Goal: Task Accomplishment & Management: Use online tool/utility

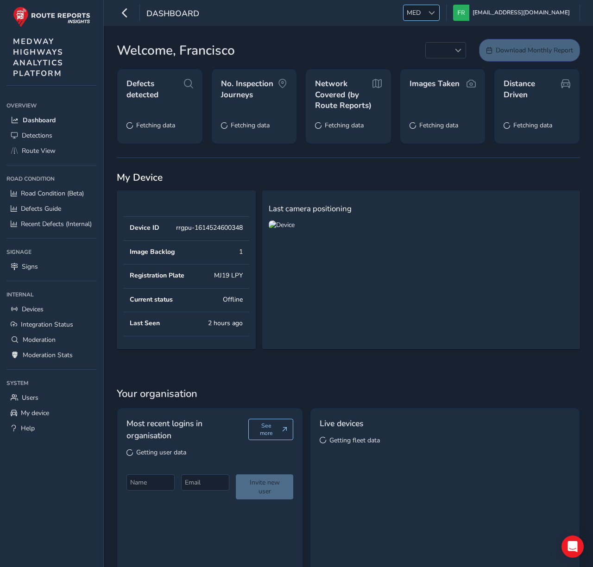
click at [439, 16] on div at bounding box center [431, 12] width 15 height 15
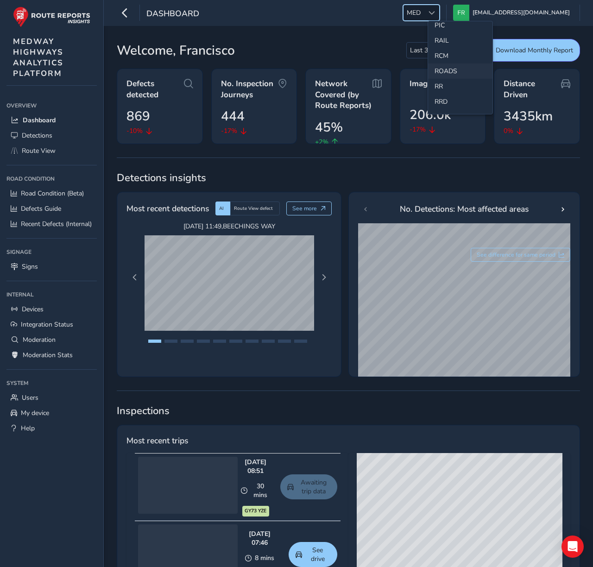
scroll to position [382, 0]
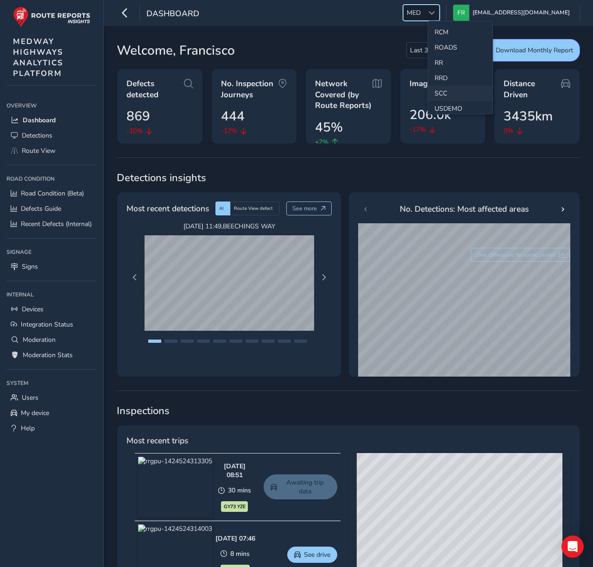
click at [444, 92] on li "SCC" at bounding box center [460, 93] width 64 height 15
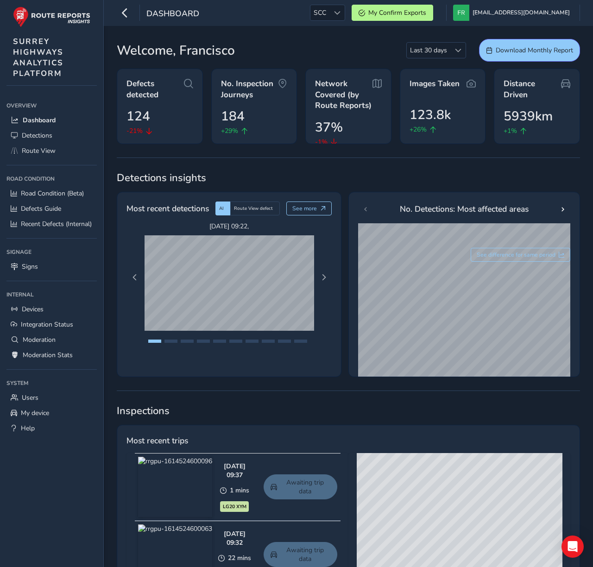
click at [278, 39] on div "Welcome, Francisco Last 30 days Last 30 days Download Monthly Report" at bounding box center [348, 50] width 463 height 23
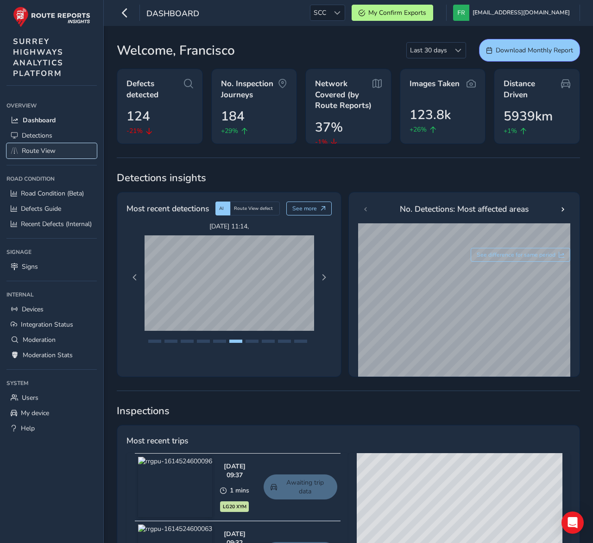
click at [61, 150] on link "Route View" at bounding box center [51, 150] width 90 height 15
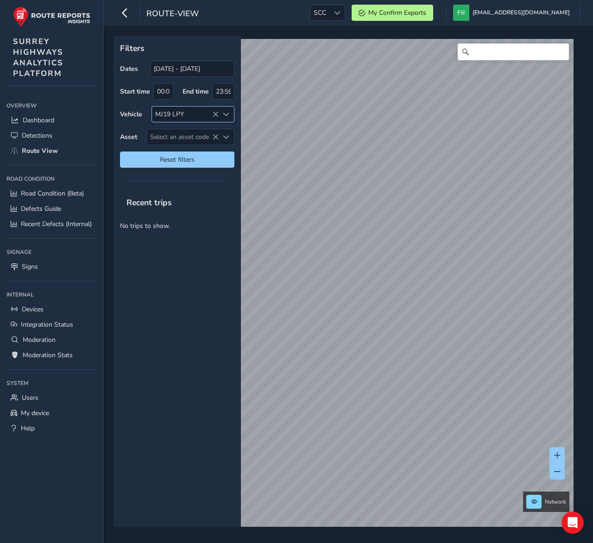
click at [213, 113] on icon at bounding box center [215, 114] width 6 height 6
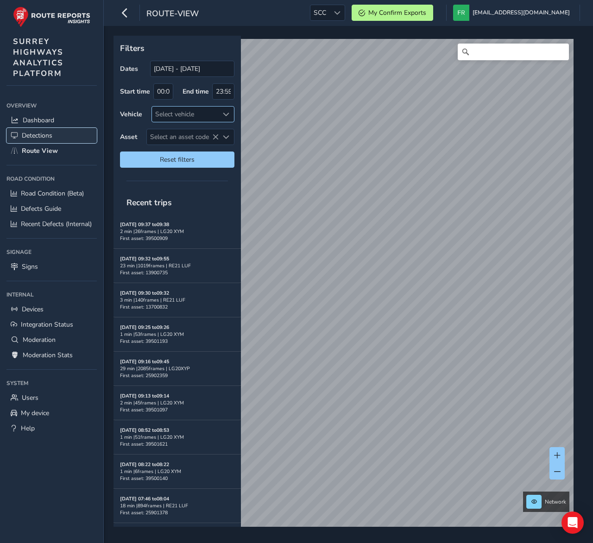
click at [35, 139] on span "Detections" at bounding box center [37, 135] width 31 height 9
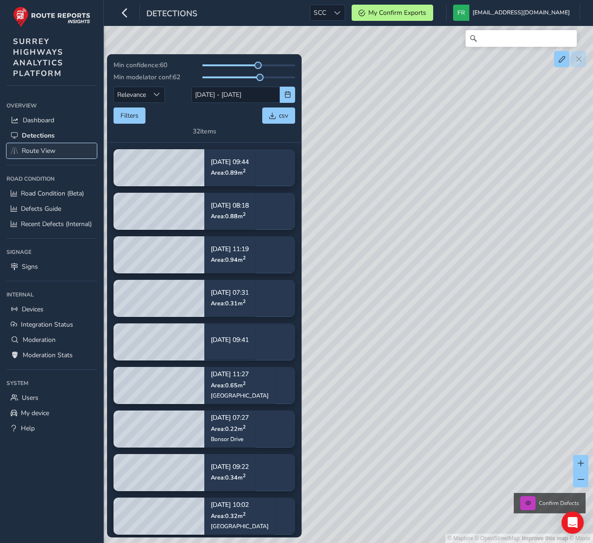
click at [58, 152] on link "Route View" at bounding box center [51, 150] width 90 height 15
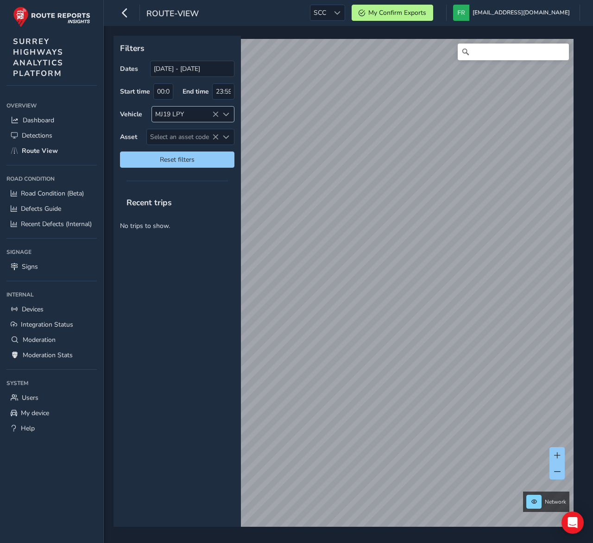
click at [213, 114] on icon at bounding box center [215, 114] width 6 height 6
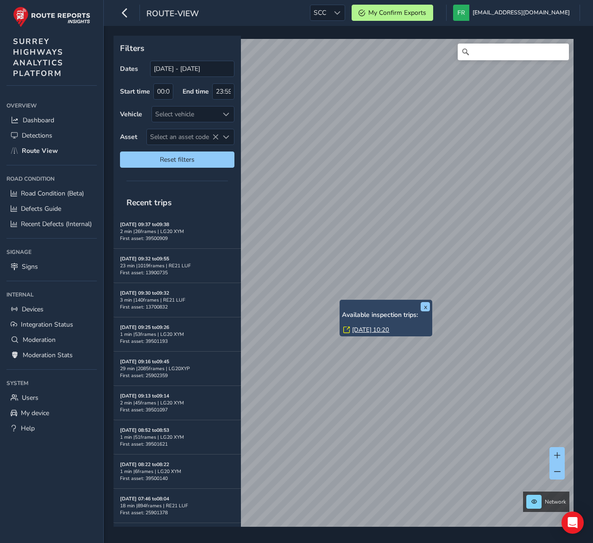
click at [360, 328] on link "Tue, 15 Jul, 10:20" at bounding box center [370, 330] width 37 height 8
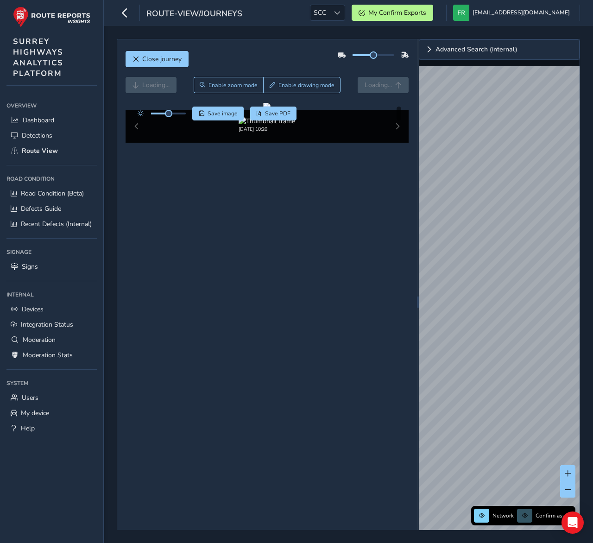
click at [298, 45] on div "Close journey Loading... Enable zoom mode Enable drawing mode Loading... Click …" at bounding box center [267, 301] width 300 height 525
click at [294, 57] on div "Close journey" at bounding box center [267, 63] width 283 height 30
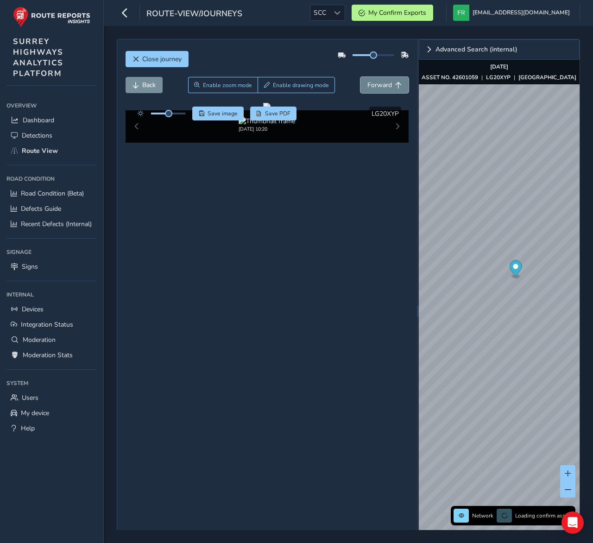
click at [386, 82] on span "Forward" at bounding box center [379, 85] width 25 height 9
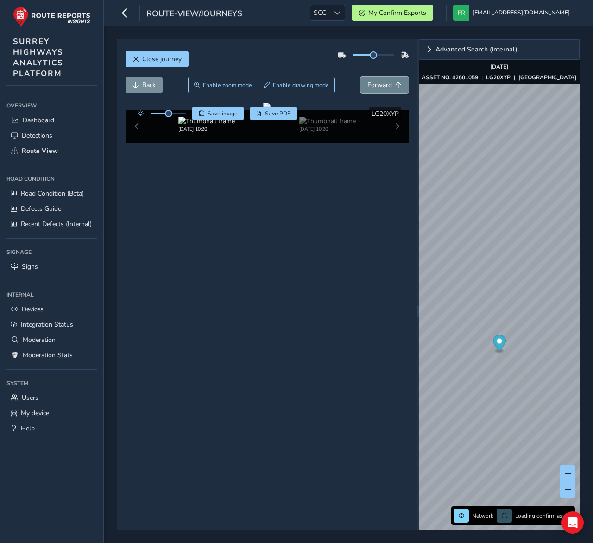
click at [386, 82] on span "Forward" at bounding box center [379, 85] width 25 height 9
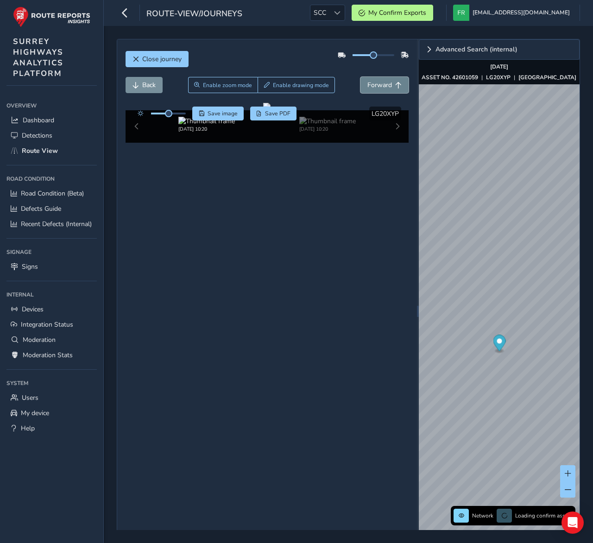
click at [386, 82] on span "Forward" at bounding box center [379, 85] width 25 height 9
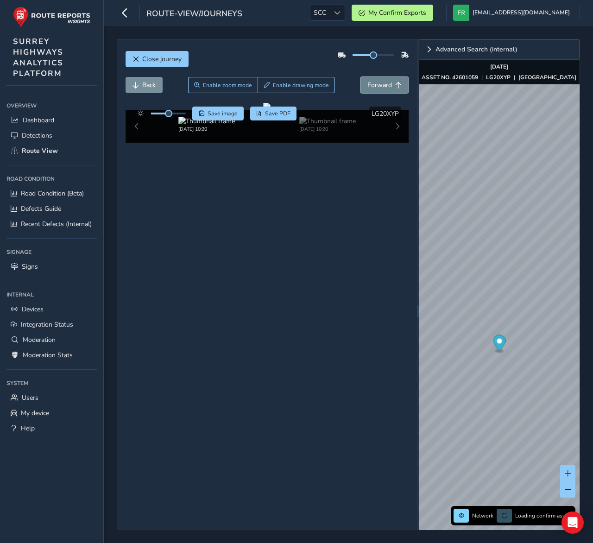
click at [386, 82] on span "Forward" at bounding box center [379, 85] width 25 height 9
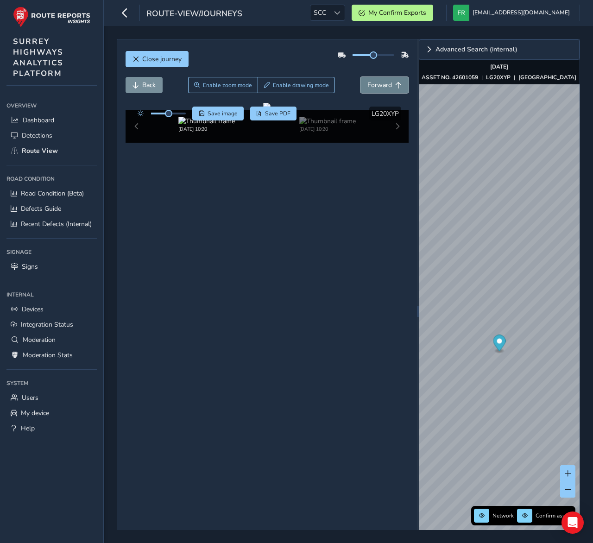
click at [386, 82] on span "Forward" at bounding box center [379, 85] width 25 height 9
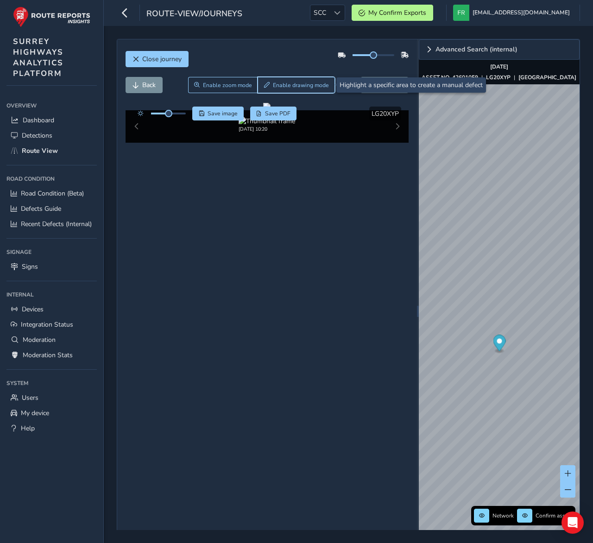
click at [289, 89] on button "Enable drawing mode" at bounding box center [296, 85] width 77 height 16
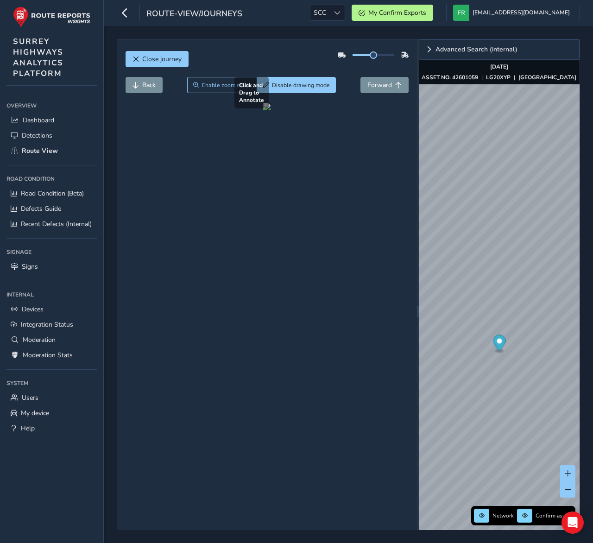
drag, startPoint x: 241, startPoint y: 222, endPoint x: 267, endPoint y: 244, distance: 33.9
click at [267, 110] on div at bounding box center [266, 106] width 7 height 7
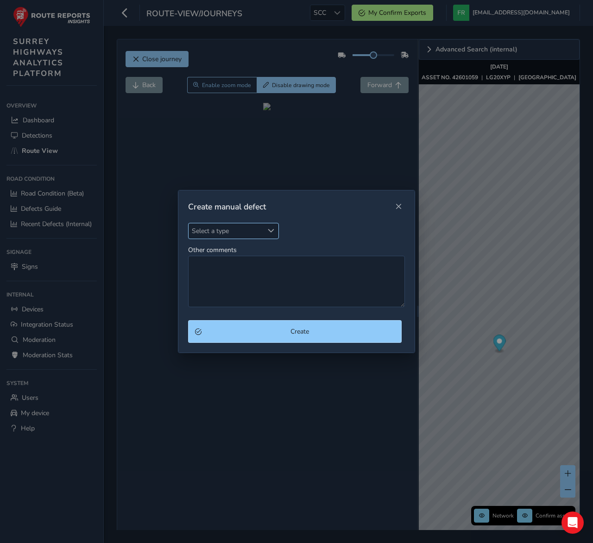
click at [252, 231] on span "Select a type" at bounding box center [226, 230] width 75 height 15
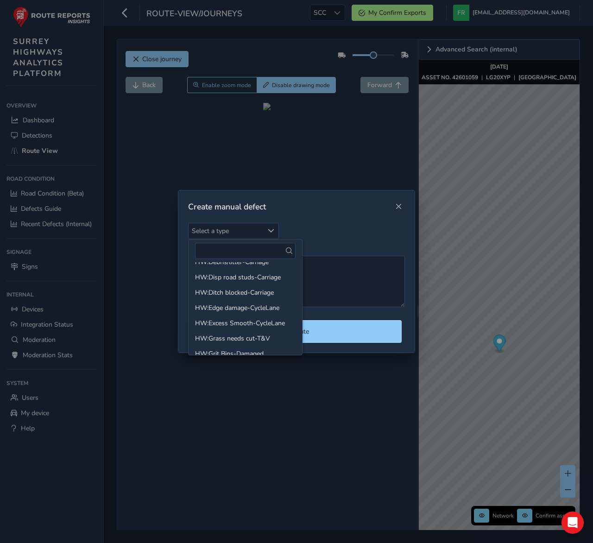
scroll to position [838, 0]
click at [236, 293] on li "HW:Ditch blocked-Carriage" at bounding box center [245, 290] width 113 height 15
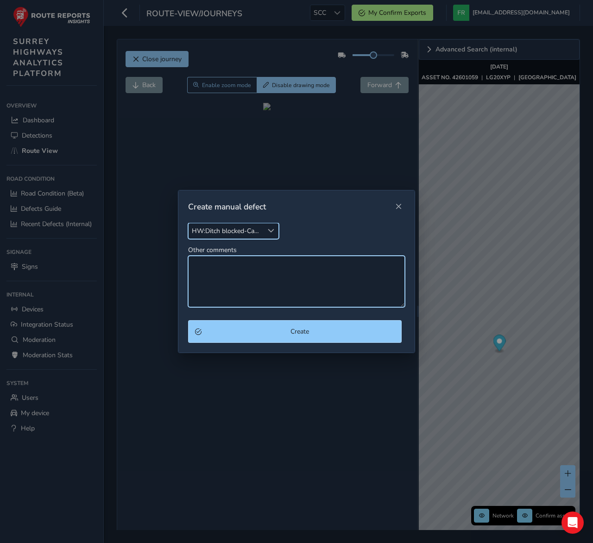
click at [237, 293] on textarea "Other comments" at bounding box center [296, 281] width 217 height 51
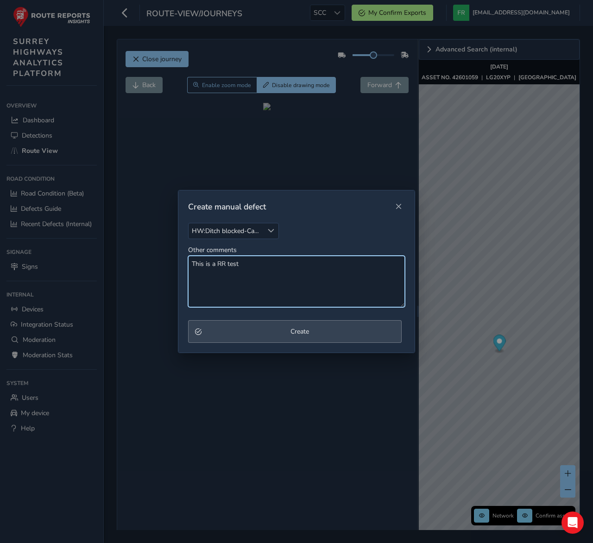
type textarea "This is a RR test"
click at [269, 330] on span "Create" at bounding box center [300, 331] width 190 height 9
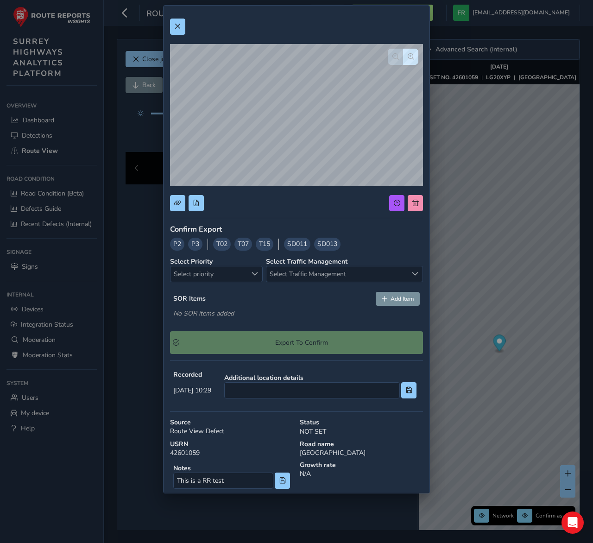
scroll to position [2, 0]
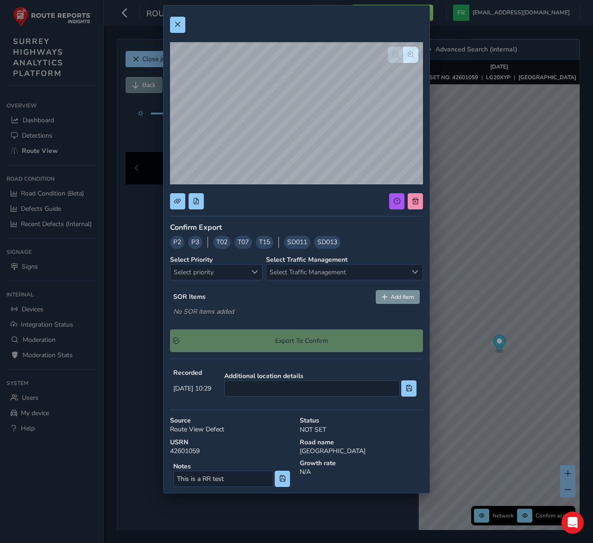
click at [293, 306] on div "SOR Items Add Item No SOR items added" at bounding box center [296, 305] width 253 height 36
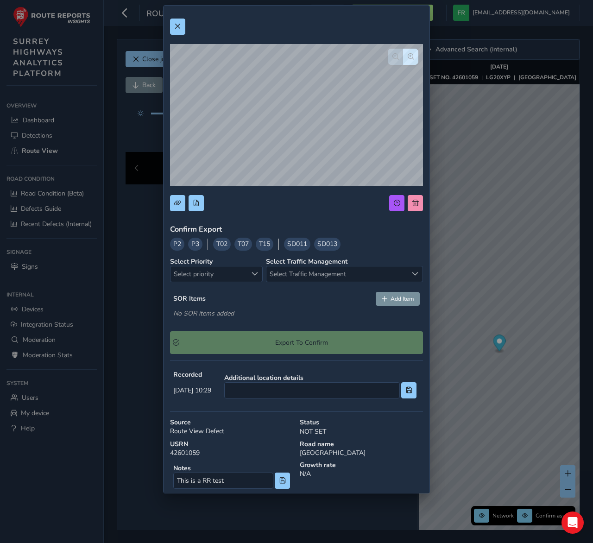
scroll to position [106, 0]
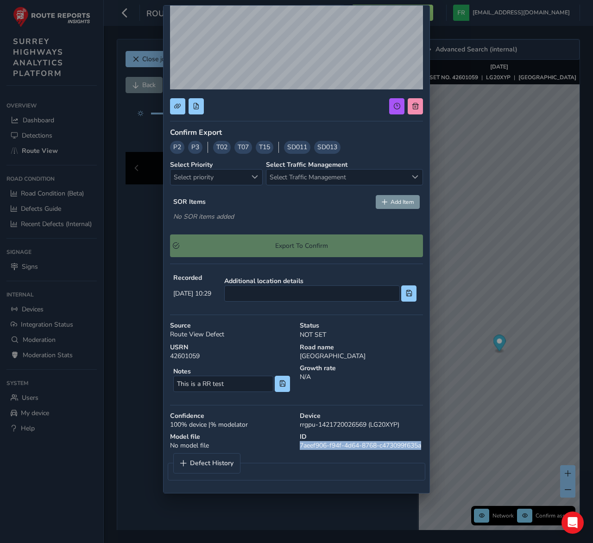
drag, startPoint x: 299, startPoint y: 435, endPoint x: 342, endPoint y: 446, distance: 44.3
click at [342, 446] on div "ID 7aeef906-f94f-4d64-8768-c473099f635a" at bounding box center [361, 441] width 130 height 24
copy div "7aeef906-f94f-4d64-8768-c473099f635a"
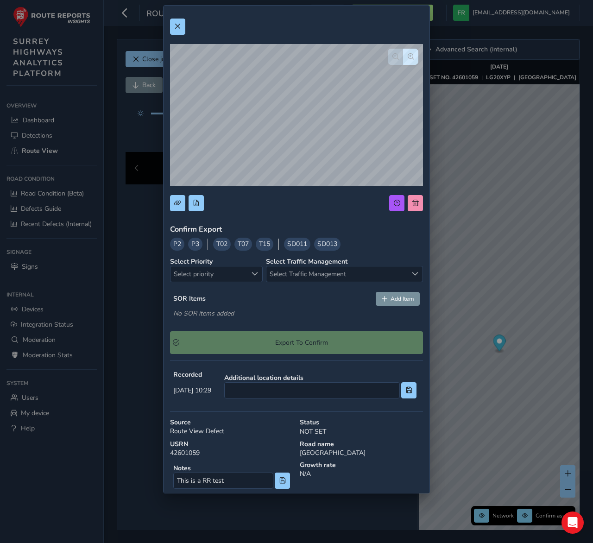
click at [197, 24] on div at bounding box center [296, 27] width 253 height 16
click at [179, 29] on span at bounding box center [177, 26] width 6 height 6
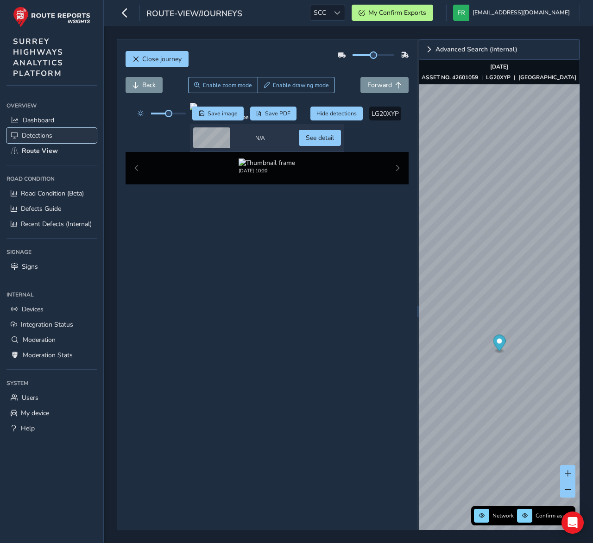
click at [39, 132] on span "Detections" at bounding box center [37, 135] width 31 height 9
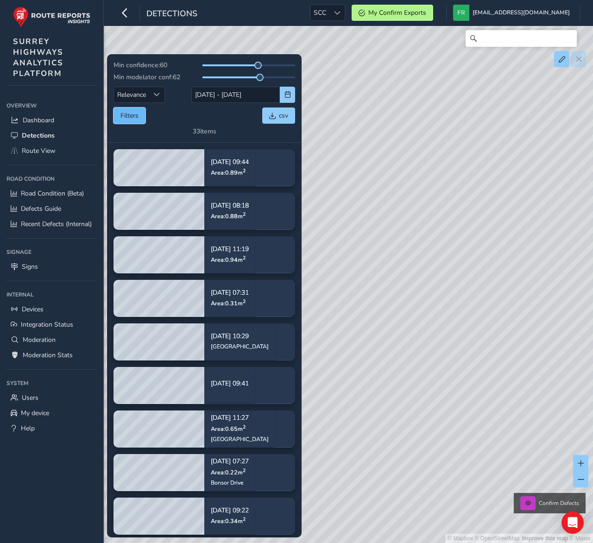
click at [141, 115] on button "Filters" at bounding box center [129, 115] width 32 height 16
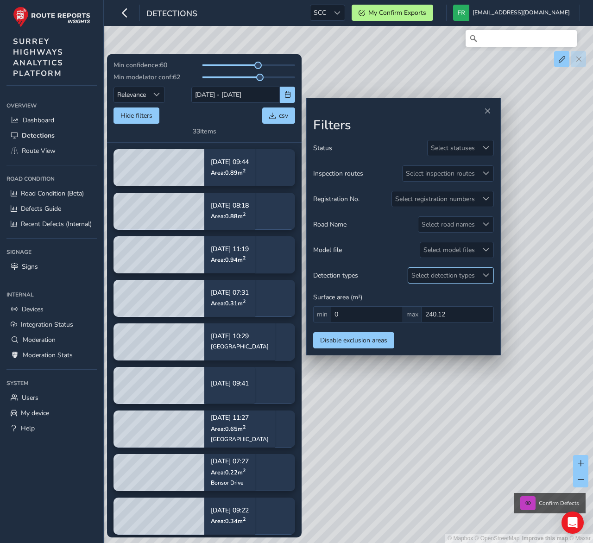
click at [441, 274] on div "Select detection types" at bounding box center [443, 275] width 70 height 15
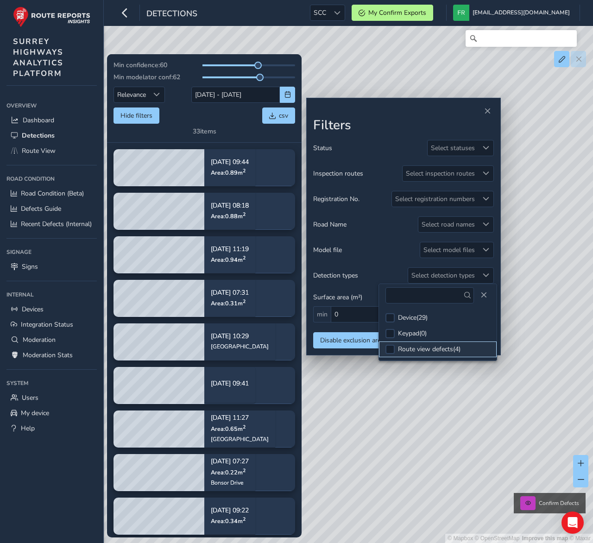
click at [415, 353] on div "Route view defects ( 4 )" at bounding box center [429, 349] width 63 height 9
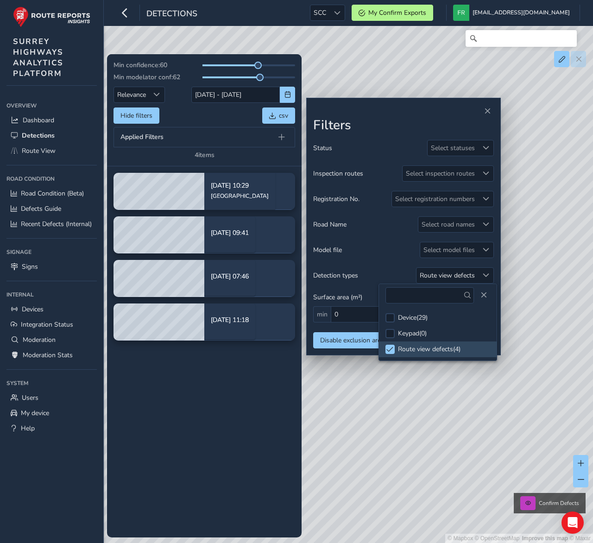
click at [222, 436] on tbody "Aug 13, 10:29 Loxwood Road Aug 13, 09:41 Aug 07, 07:46 Jul 31, 11:18" at bounding box center [204, 351] width 195 height 371
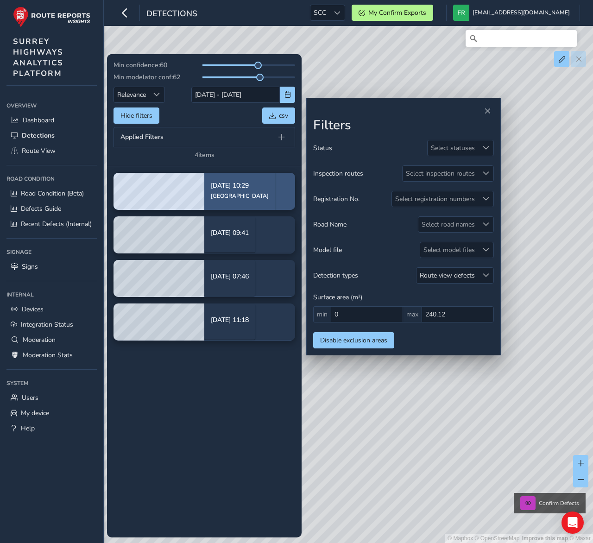
click at [229, 203] on div "Aug 13, 10:29 Loxwood Road" at bounding box center [240, 191] width 58 height 30
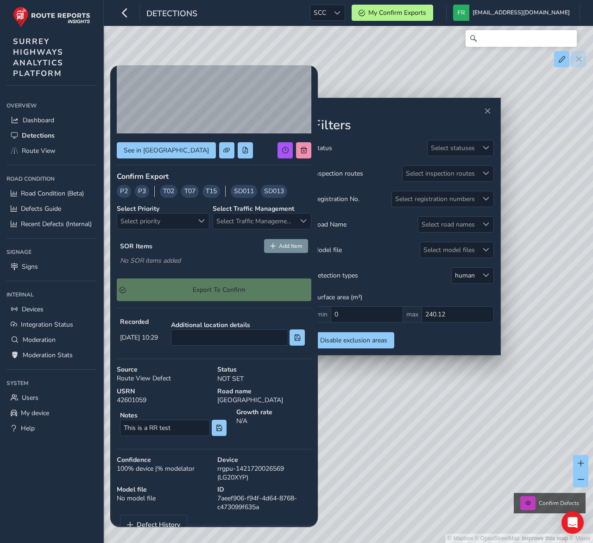
scroll to position [108, 0]
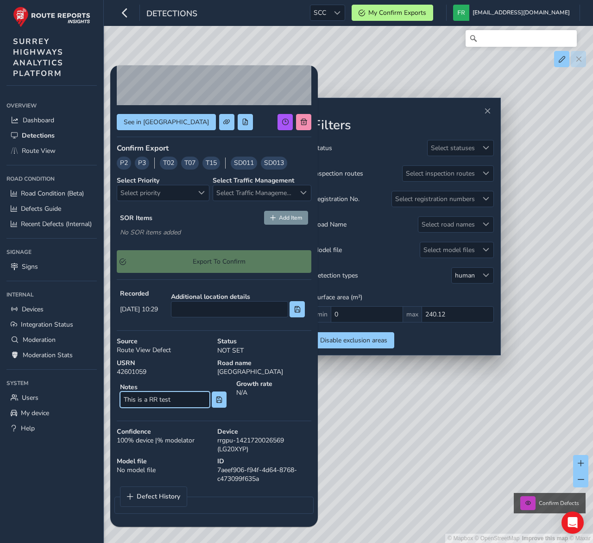
drag, startPoint x: 124, startPoint y: 401, endPoint x: 192, endPoint y: 448, distance: 82.5
click at [170, 402] on input "This is a RR test" at bounding box center [165, 399] width 90 height 16
click at [214, 453] on div "ID 7aeef906-f94f-4d64-8768-c473099f635a" at bounding box center [264, 469] width 101 height 33
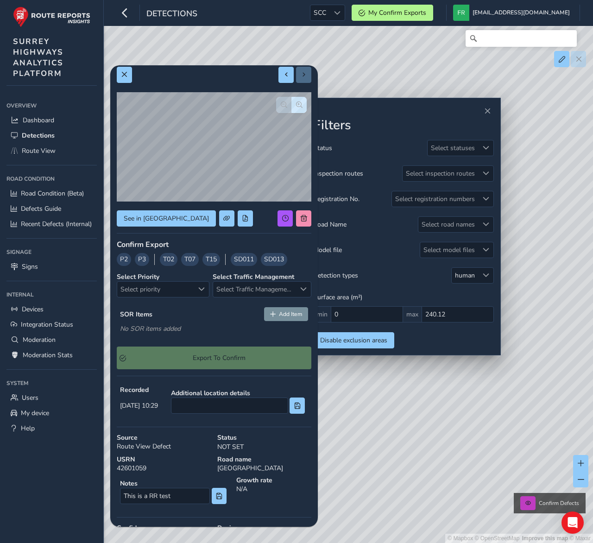
scroll to position [9, 0]
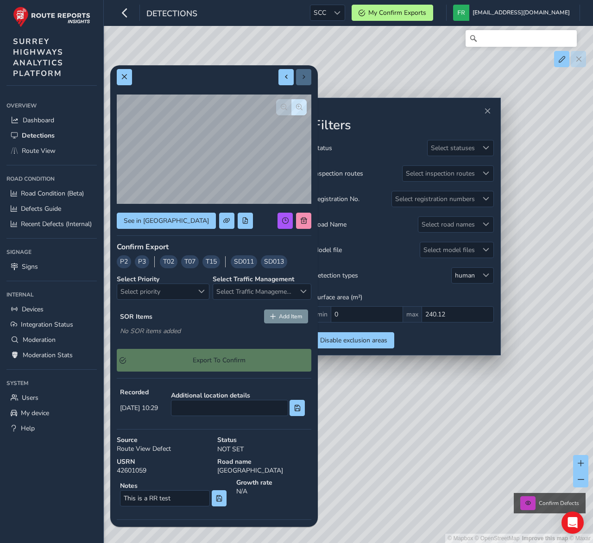
click at [193, 454] on div "USRN 42601059" at bounding box center [163, 466] width 101 height 24
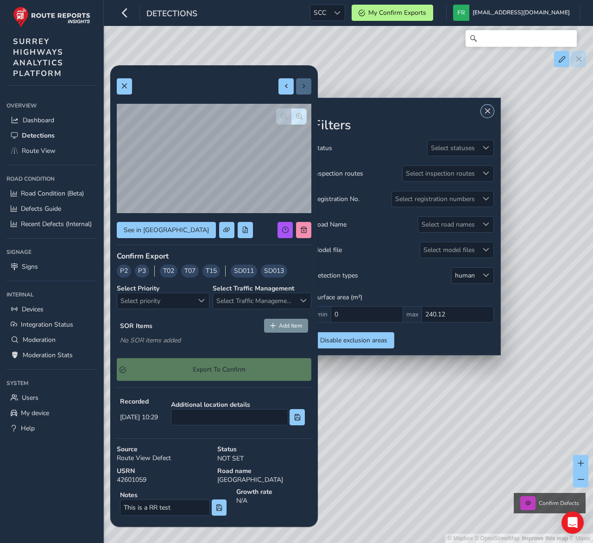
click at [485, 111] on span "Close" at bounding box center [487, 111] width 6 height 6
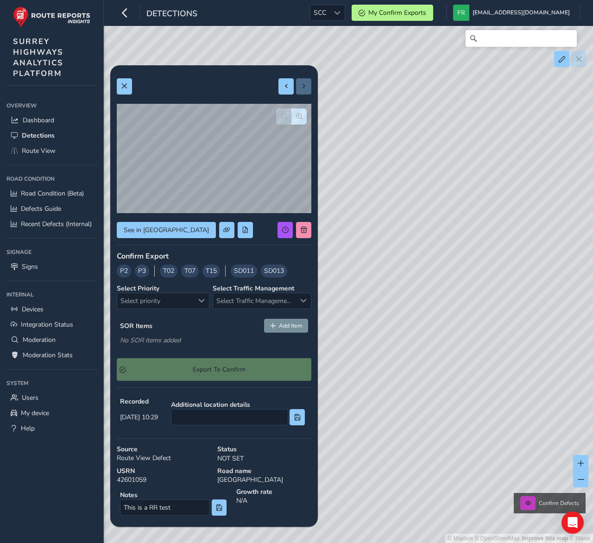
click at [147, 457] on div "Source Route View Defect" at bounding box center [163, 453] width 101 height 25
drag, startPoint x: 123, startPoint y: 453, endPoint x: 171, endPoint y: 458, distance: 48.9
click at [171, 458] on div "Source Route View Defect" at bounding box center [163, 453] width 101 height 25
click at [172, 459] on div "Source Route View Defect" at bounding box center [163, 453] width 101 height 25
drag, startPoint x: 172, startPoint y: 459, endPoint x: 114, endPoint y: 455, distance: 58.0
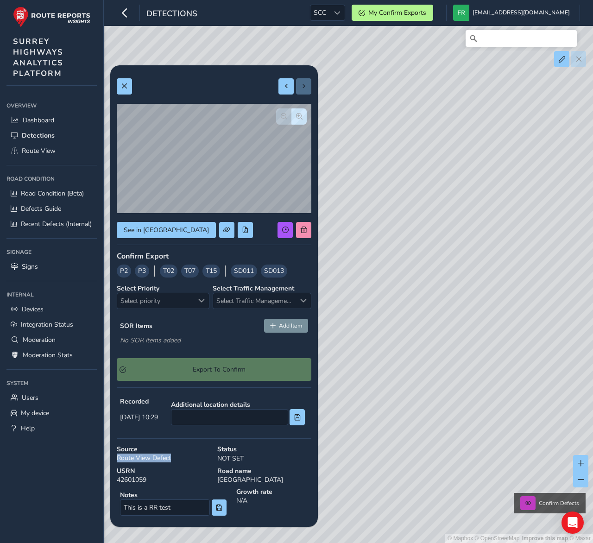
click at [114, 455] on div "Source Route View Defect" at bounding box center [163, 453] width 101 height 25
click at [124, 87] on span at bounding box center [124, 86] width 6 height 6
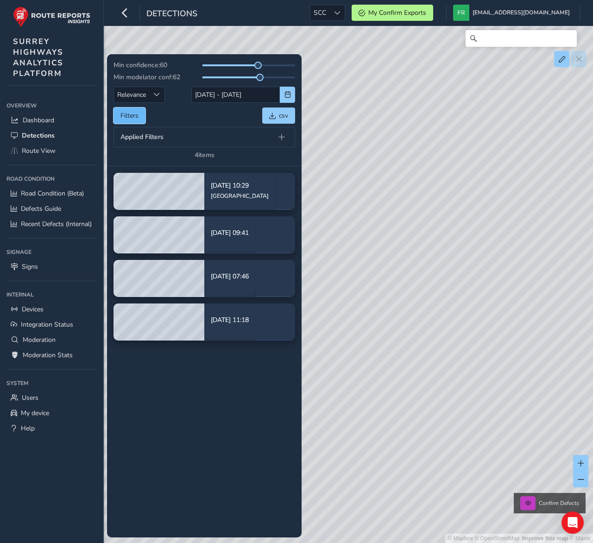
click at [127, 110] on button "Filters" at bounding box center [129, 115] width 32 height 16
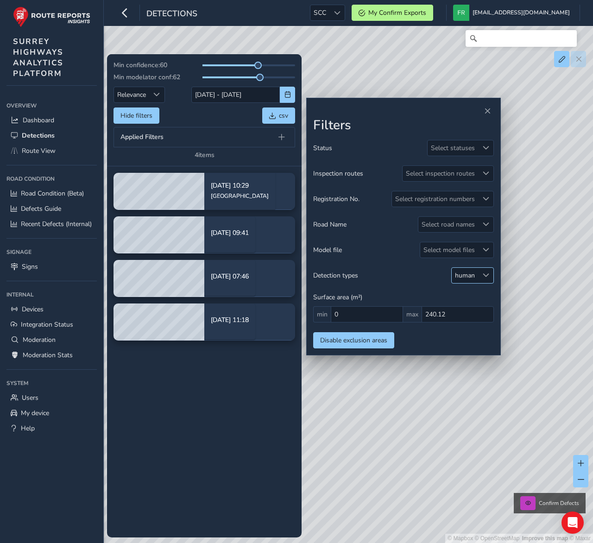
click at [480, 273] on div at bounding box center [485, 275] width 15 height 15
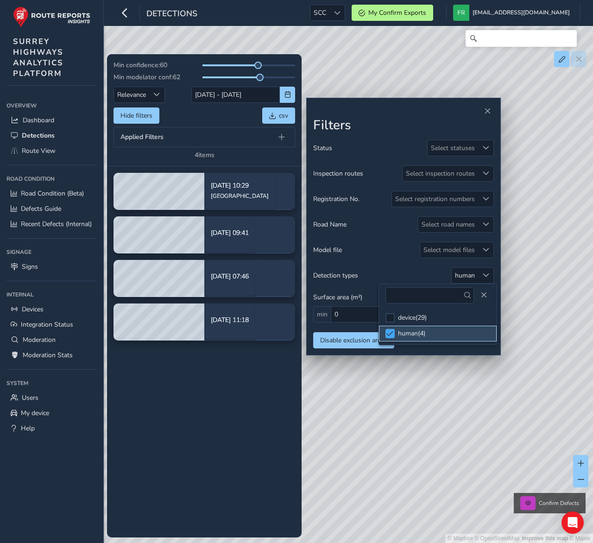
click at [394, 333] on div at bounding box center [389, 333] width 9 height 9
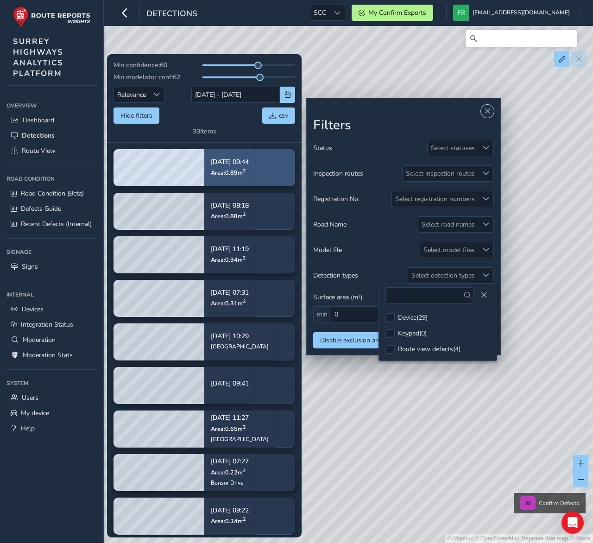
drag, startPoint x: 490, startPoint y: 111, endPoint x: 281, endPoint y: 167, distance: 216.7
click at [490, 111] on span "Close" at bounding box center [487, 111] width 6 height 6
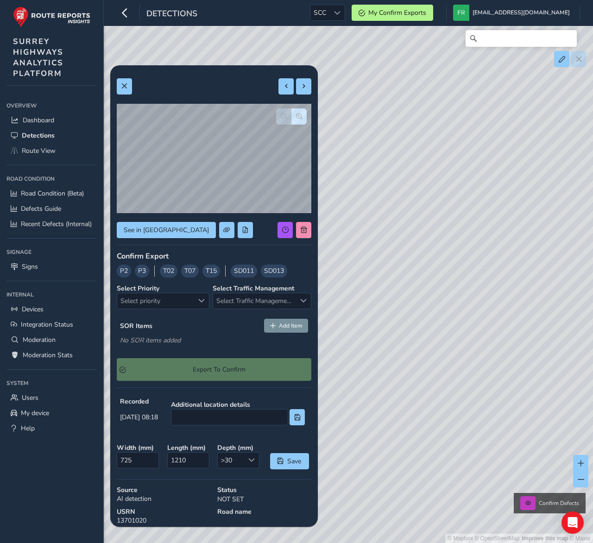
scroll to position [21, 0]
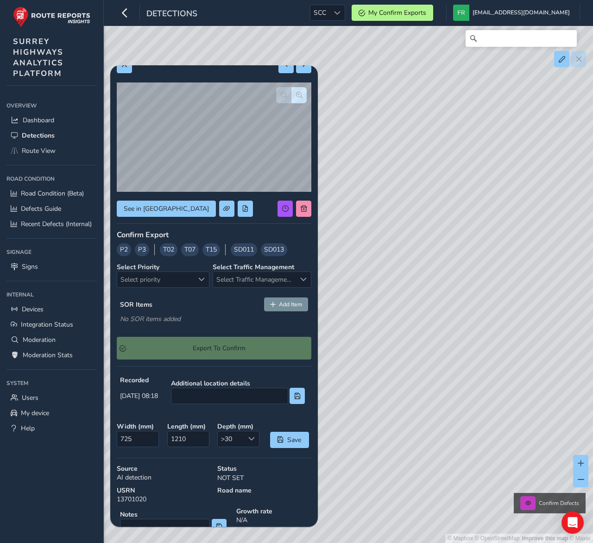
drag, startPoint x: 116, startPoint y: 481, endPoint x: 166, endPoint y: 470, distance: 51.2
click at [166, 470] on div "Source AI detection" at bounding box center [163, 473] width 101 height 25
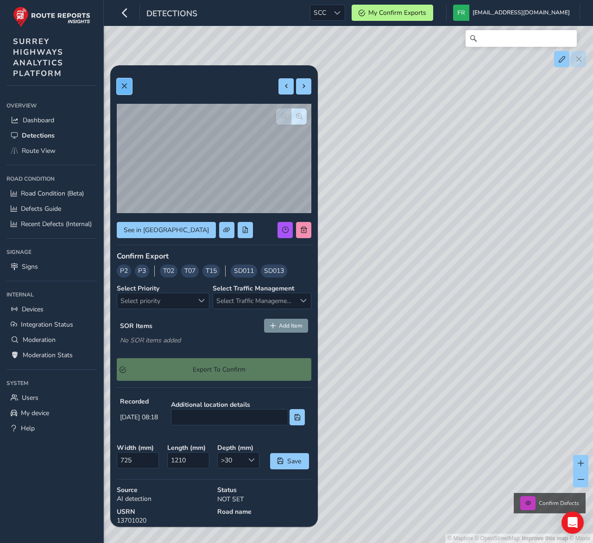
click at [122, 81] on button at bounding box center [124, 86] width 15 height 16
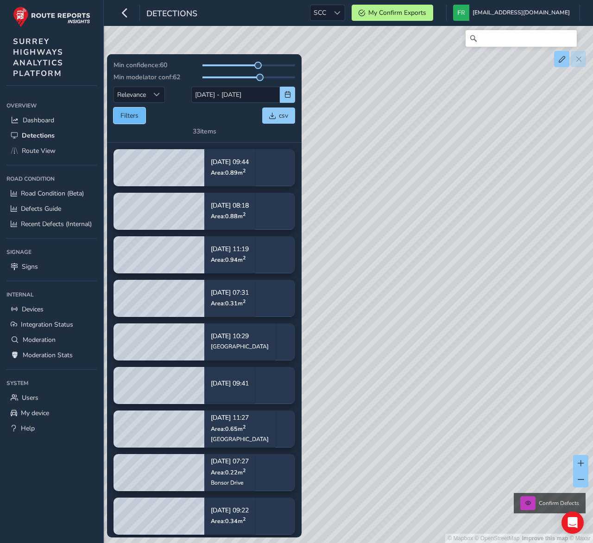
click at [125, 116] on button "Filters" at bounding box center [129, 115] width 32 height 16
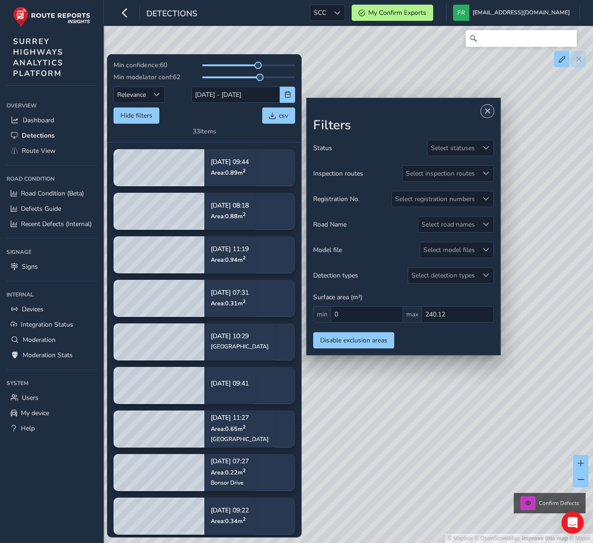
click at [490, 116] on button "Close" at bounding box center [487, 111] width 13 height 13
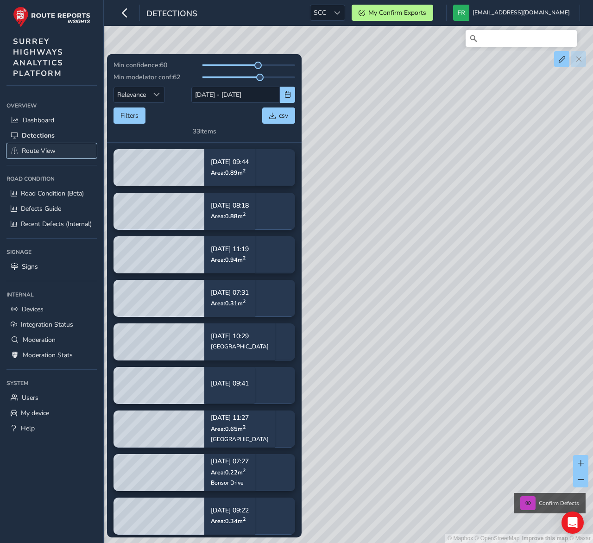
click at [50, 148] on span "Route View" at bounding box center [39, 150] width 34 height 9
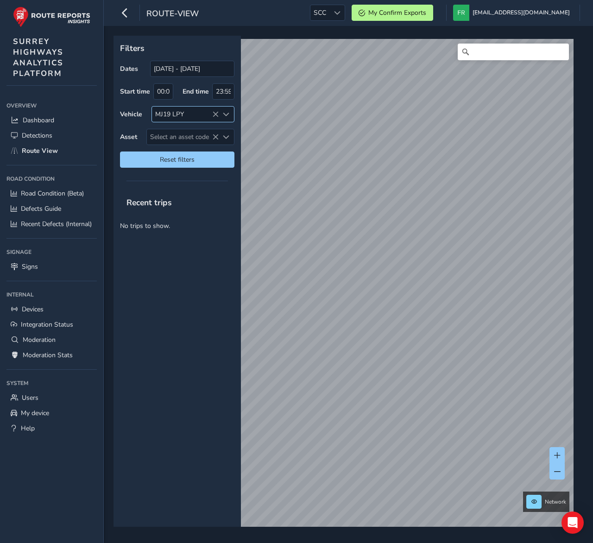
click at [215, 115] on icon at bounding box center [215, 114] width 6 height 6
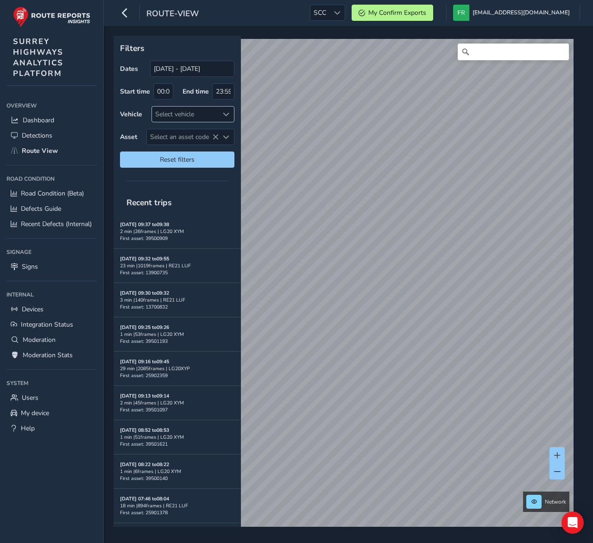
click at [206, 116] on div "Select vehicle" at bounding box center [185, 114] width 67 height 15
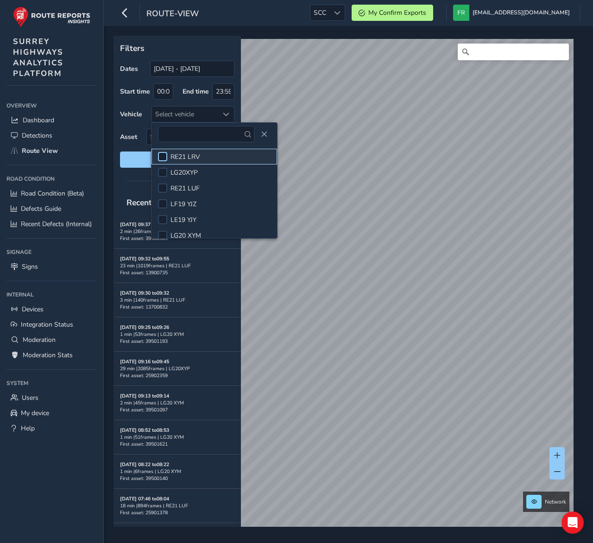
click at [164, 157] on div at bounding box center [162, 156] width 9 height 9
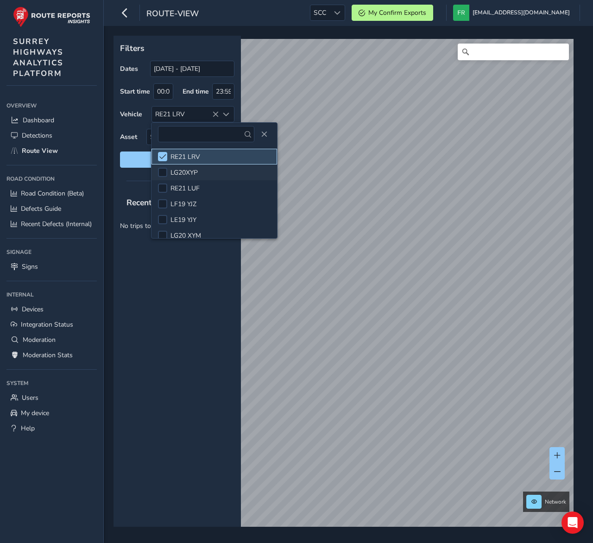
drag, startPoint x: 160, startPoint y: 156, endPoint x: 168, endPoint y: 174, distance: 19.7
click at [160, 156] on span at bounding box center [162, 156] width 7 height 6
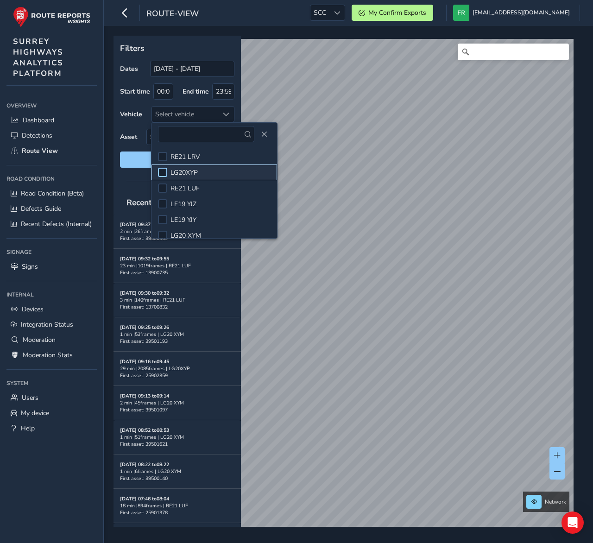
click at [167, 174] on div at bounding box center [162, 172] width 9 height 9
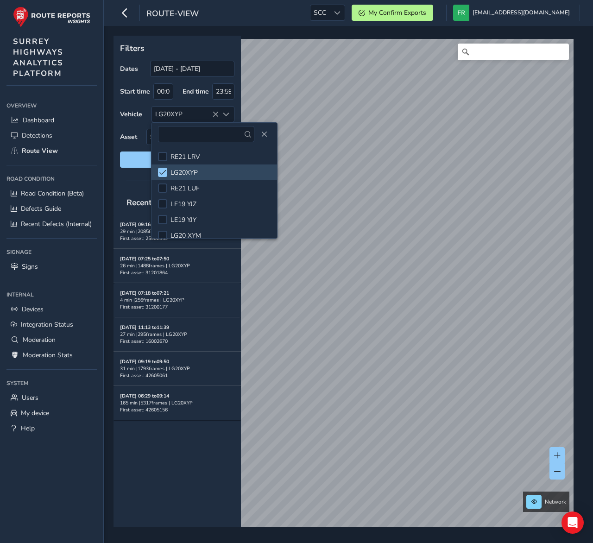
click at [126, 126] on div "Dates 14/07/2025 - 13/08/2025 Start time 00:00 End time 23:59 Vehicle LG20XYP A…" at bounding box center [177, 114] width 114 height 107
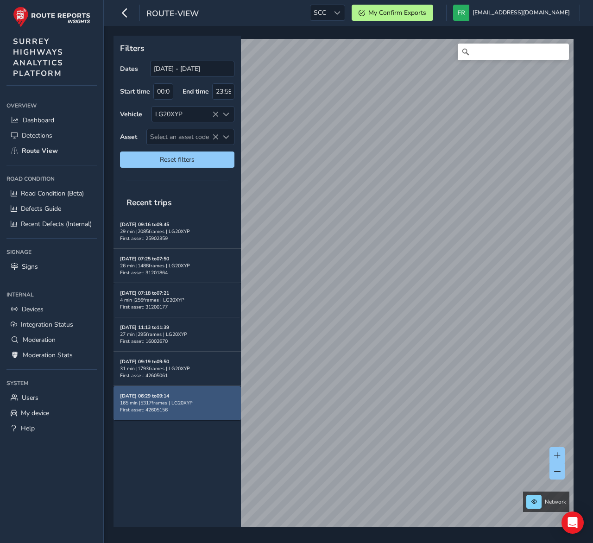
click at [171, 412] on div "Aug 11, 06:29 to 09:14 165 min | 5317 frames | LG20XYP First asset: 42605156" at bounding box center [177, 402] width 114 height 21
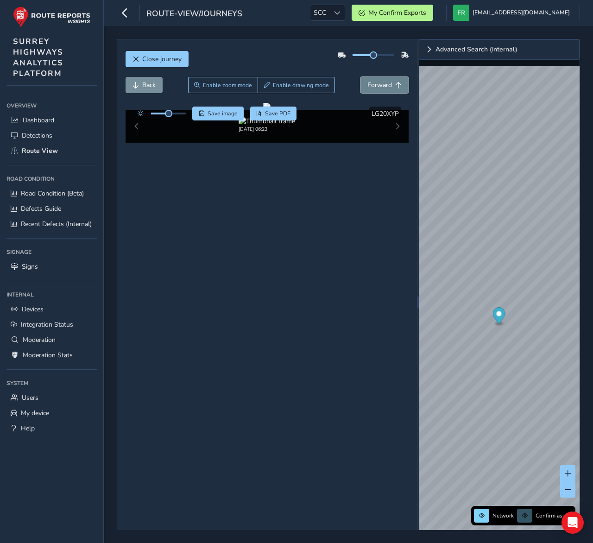
click at [387, 77] on button "Forward" at bounding box center [384, 85] width 48 height 16
click at [388, 82] on span "Forward" at bounding box center [379, 85] width 25 height 9
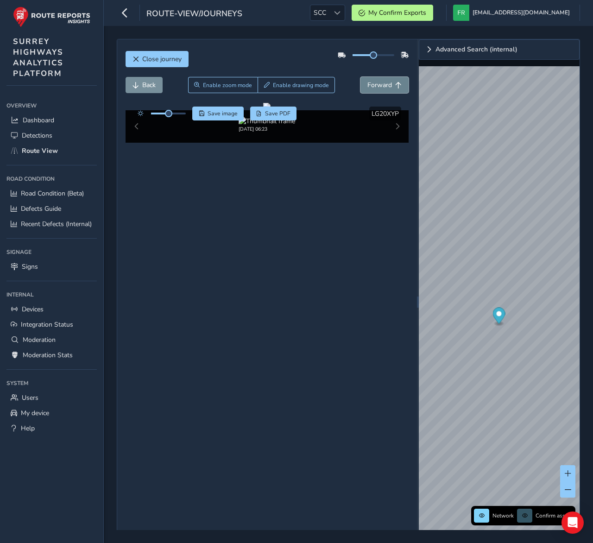
click at [388, 82] on span "Forward" at bounding box center [379, 85] width 25 height 9
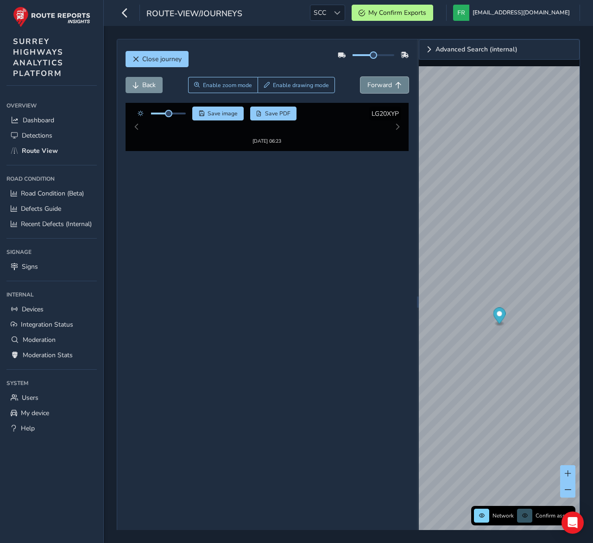
click at [388, 82] on span "Forward" at bounding box center [379, 85] width 25 height 9
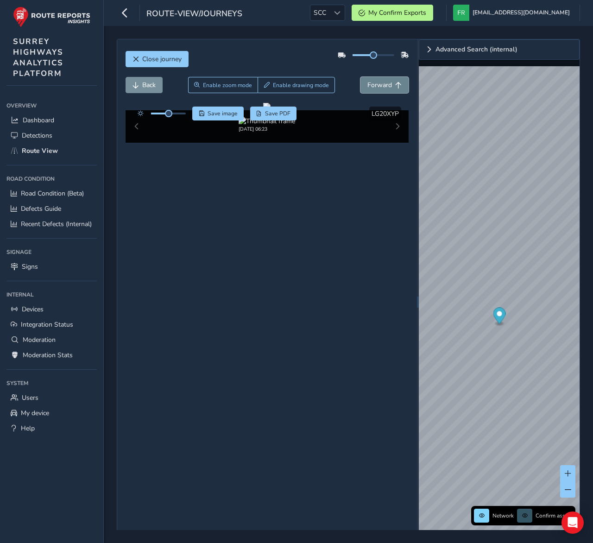
click at [388, 82] on span "Forward" at bounding box center [379, 85] width 25 height 9
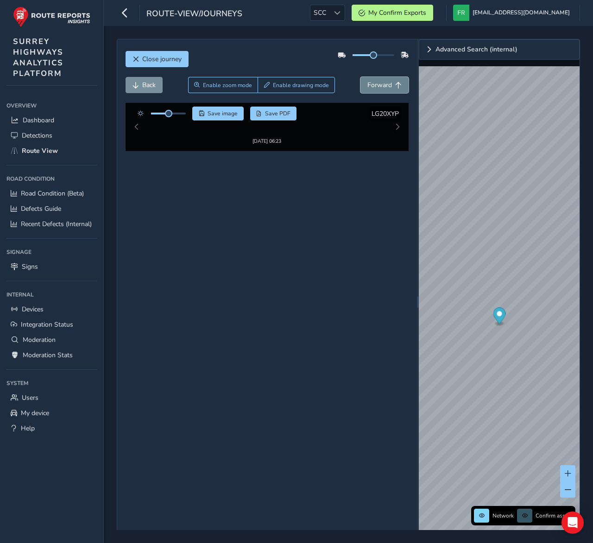
click at [388, 82] on span "Forward" at bounding box center [379, 85] width 25 height 9
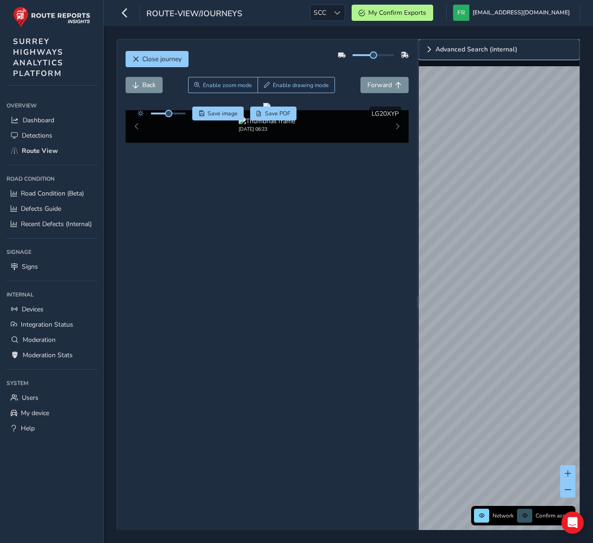
click at [423, 45] on link "Advanced Search (internal)" at bounding box center [499, 49] width 161 height 20
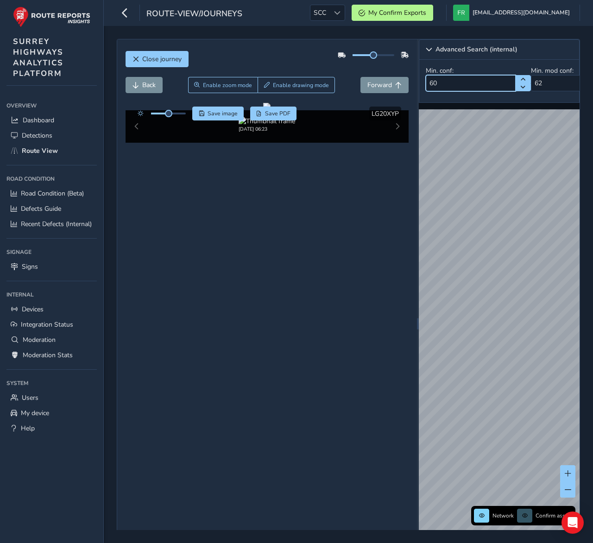
click at [475, 82] on input "60" at bounding box center [471, 83] width 90 height 16
type input "6"
type input "10"
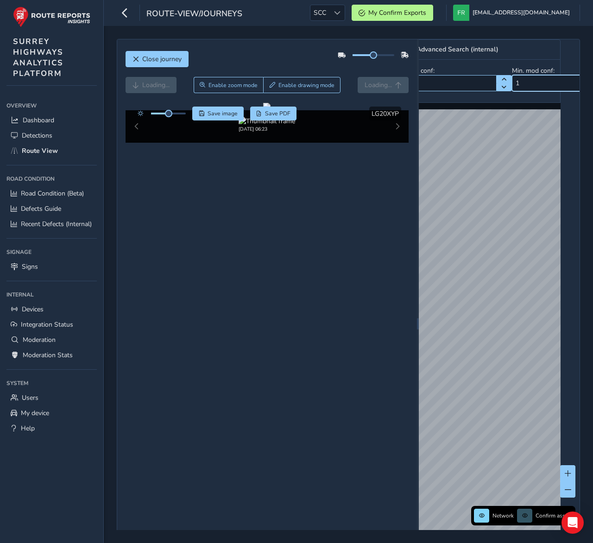
type input "15"
click at [483, 61] on div "Min. conf: 10 Min. mod conf: 15" at bounding box center [480, 81] width 161 height 43
click at [350, 68] on div "Close journey" at bounding box center [267, 63] width 283 height 30
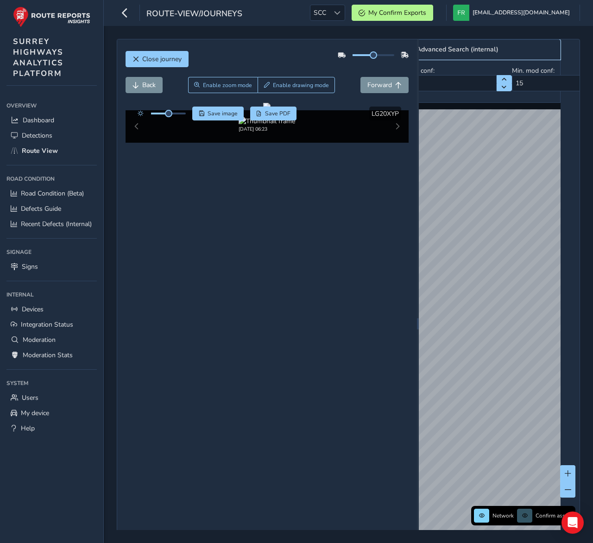
click at [429, 54] on link "Advanced Search (internal)" at bounding box center [480, 49] width 161 height 20
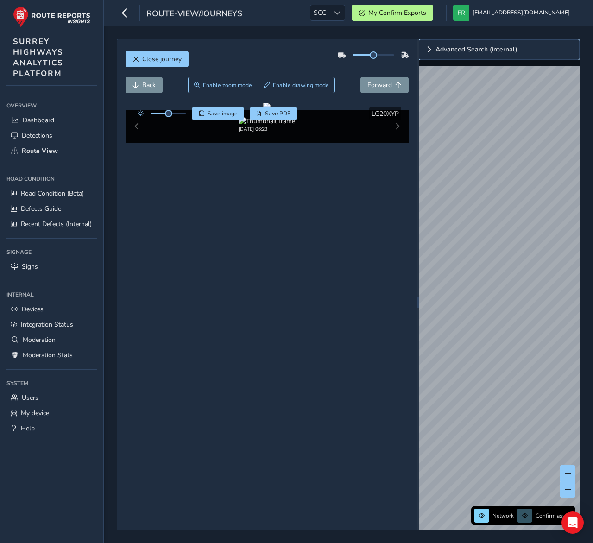
click at [440, 50] on span "Advanced Search (internal)" at bounding box center [476, 49] width 82 height 6
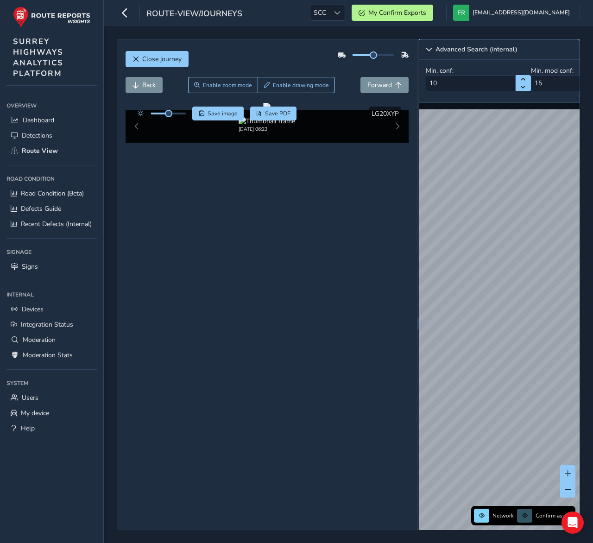
click at [435, 50] on span "Advanced Search (internal)" at bounding box center [476, 49] width 82 height 6
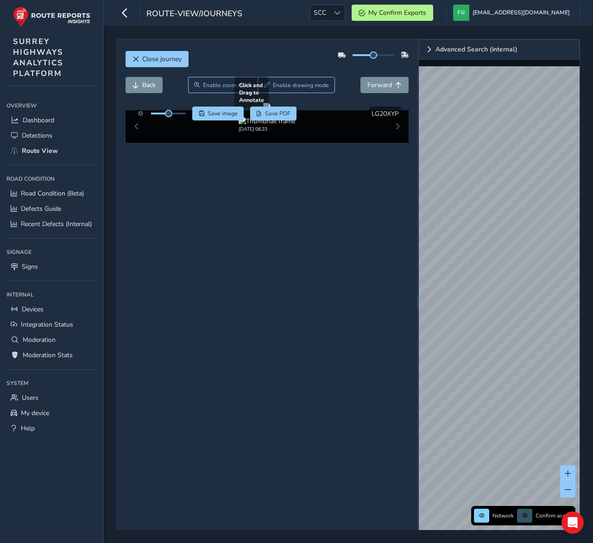
click at [407, 217] on div "Close journey Back Enable zoom mode Enable drawing mode Forward Click and Drag …" at bounding box center [348, 302] width 463 height 526
click at [431, 43] on link "Advanced Search (internal)" at bounding box center [499, 49] width 161 height 20
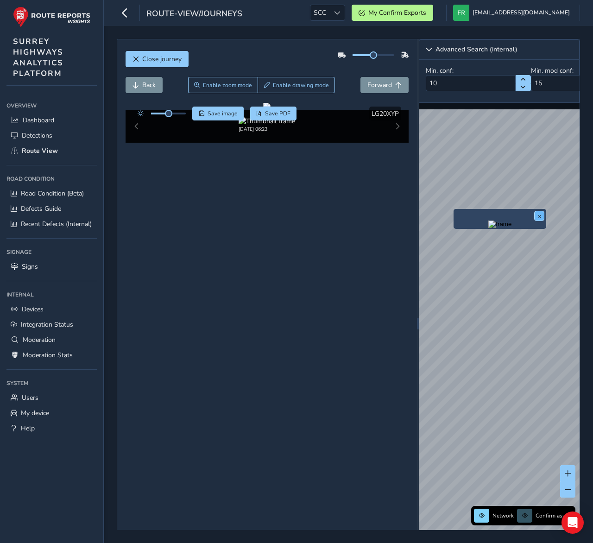
click at [540, 213] on button "x" at bounding box center [539, 215] width 9 height 9
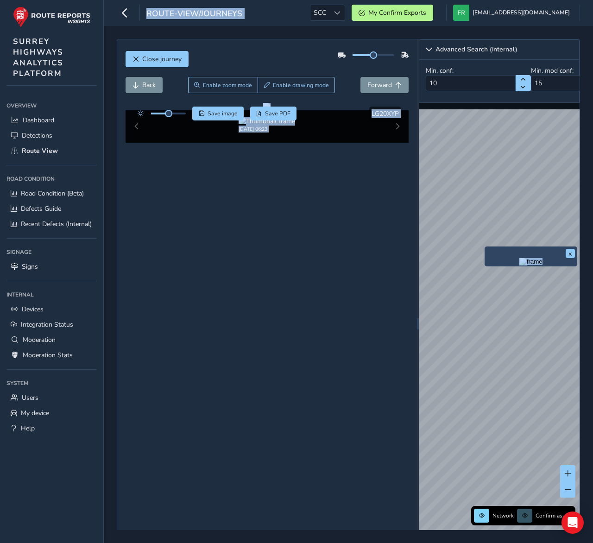
click at [519, 263] on img "Preview frame" at bounding box center [530, 261] width 23 height 7
click at [470, 106] on div "Advanced Search (internal) Min. conf: 10 Min. mod conf: 15 Network Confirm asse…" at bounding box center [499, 323] width 161 height 568
click at [493, 106] on div "Advanced Search (internal) Min. conf: 10 Min. mod conf: 15 Network Confirm asse…" at bounding box center [499, 323] width 161 height 568
click at [384, 88] on span "Forward" at bounding box center [379, 85] width 25 height 9
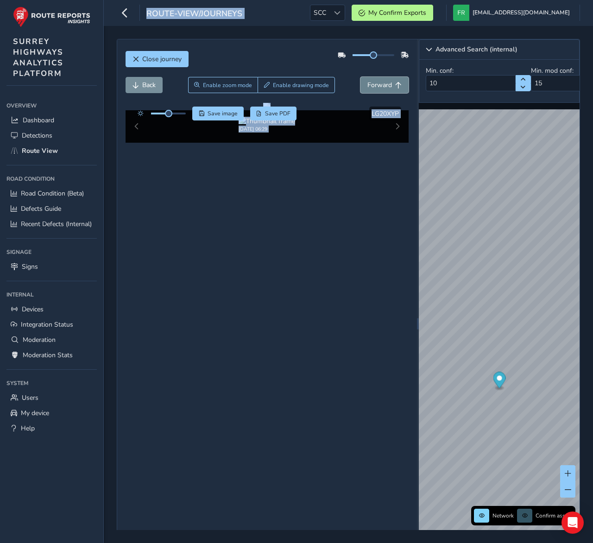
click at [384, 88] on span "Forward" at bounding box center [379, 85] width 25 height 9
click at [381, 90] on button "Forward" at bounding box center [384, 85] width 48 height 16
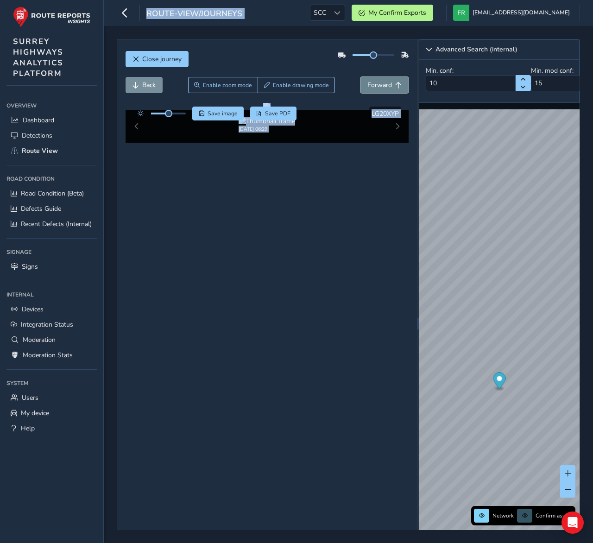
click at [381, 90] on button "Forward" at bounding box center [384, 85] width 48 height 16
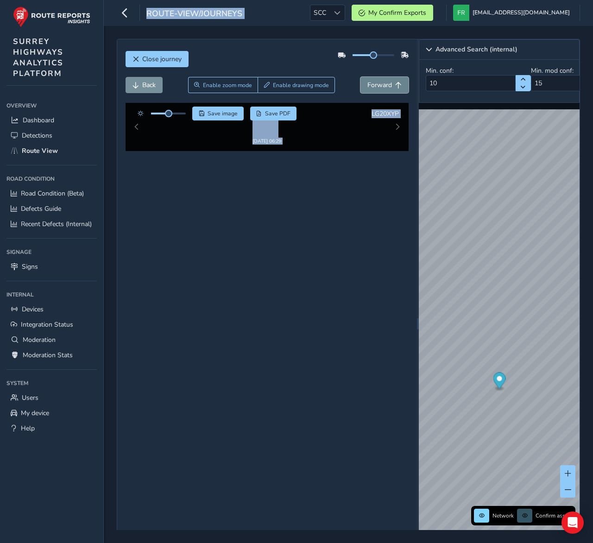
click at [381, 90] on button "Forward" at bounding box center [384, 85] width 48 height 16
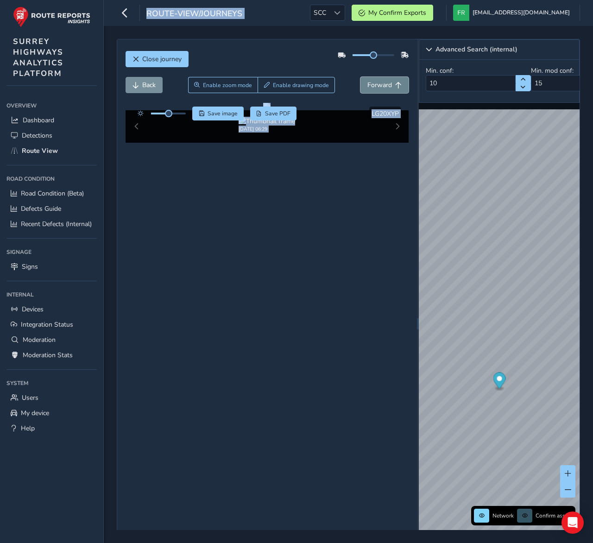
click at [381, 90] on button "Forward" at bounding box center [384, 85] width 48 height 16
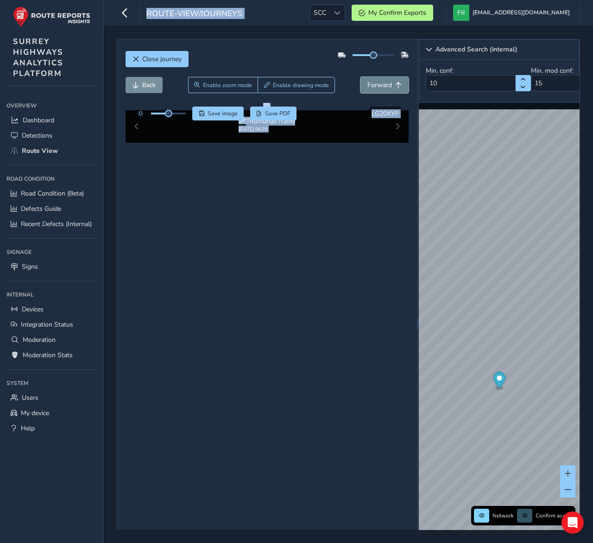
click at [381, 90] on button "Forward" at bounding box center [384, 85] width 48 height 16
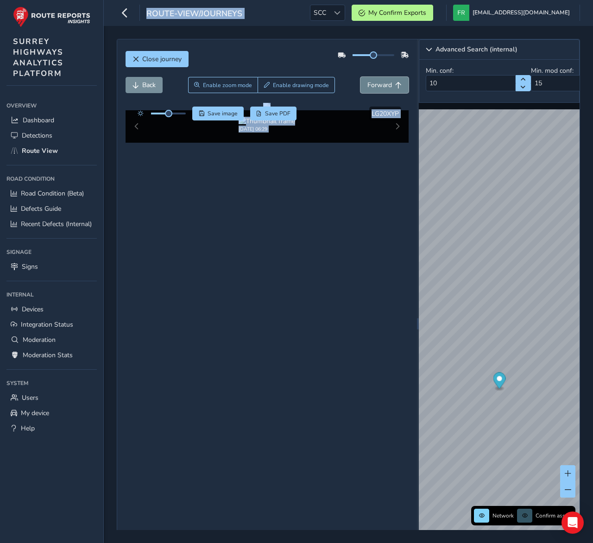
click at [381, 90] on button "Forward" at bounding box center [384, 85] width 48 height 16
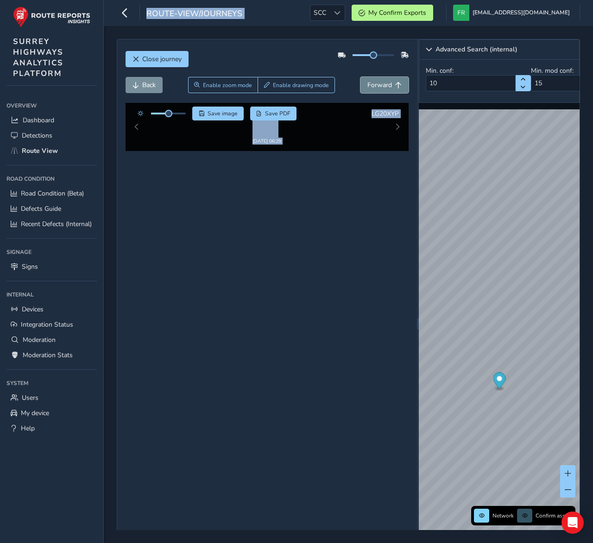
click at [381, 90] on button "Forward" at bounding box center [384, 85] width 48 height 16
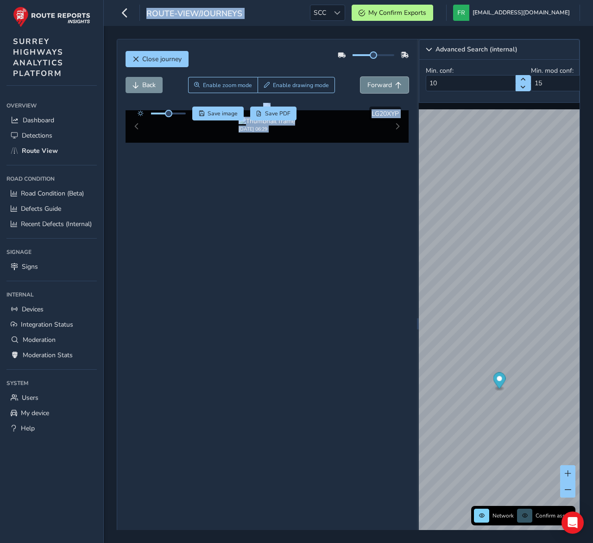
click at [381, 90] on button "Forward" at bounding box center [384, 85] width 48 height 16
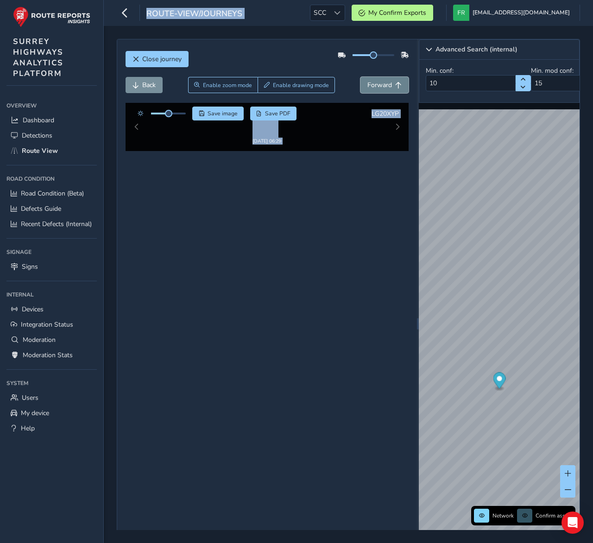
click at [381, 90] on button "Forward" at bounding box center [384, 85] width 48 height 16
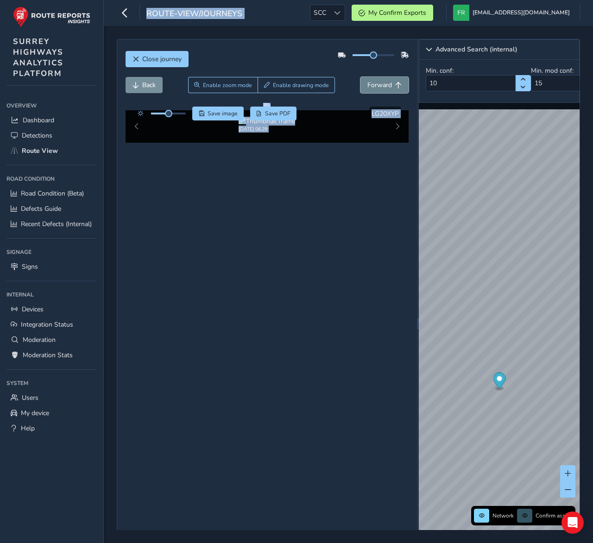
click at [381, 90] on button "Forward" at bounding box center [384, 85] width 48 height 16
click at [344, 85] on div "Back Enable zoom mode Enable drawing mode Forward" at bounding box center [267, 85] width 283 height 16
click at [376, 86] on span "Forward" at bounding box center [379, 85] width 25 height 9
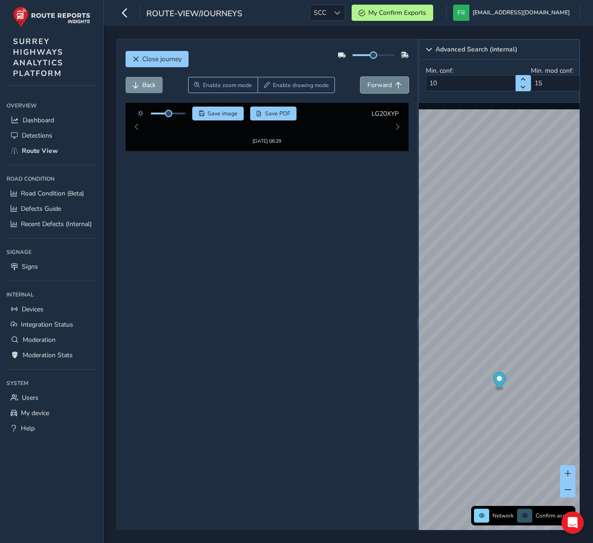
click at [376, 86] on span "Forward" at bounding box center [379, 85] width 25 height 9
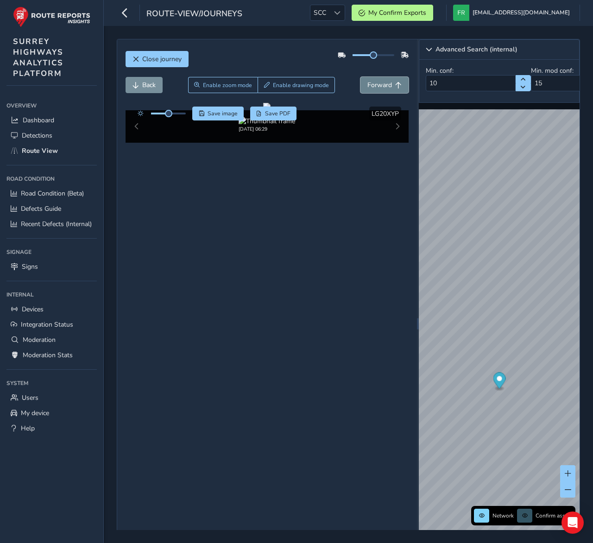
click at [376, 86] on span "Forward" at bounding box center [379, 85] width 25 height 9
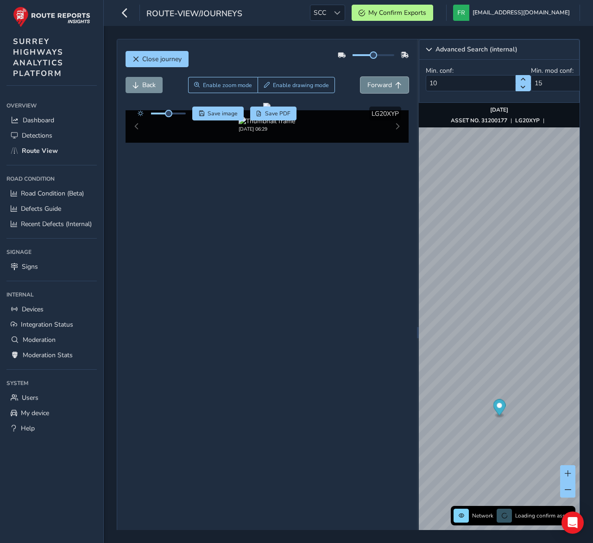
click at [376, 86] on span "Forward" at bounding box center [379, 85] width 25 height 9
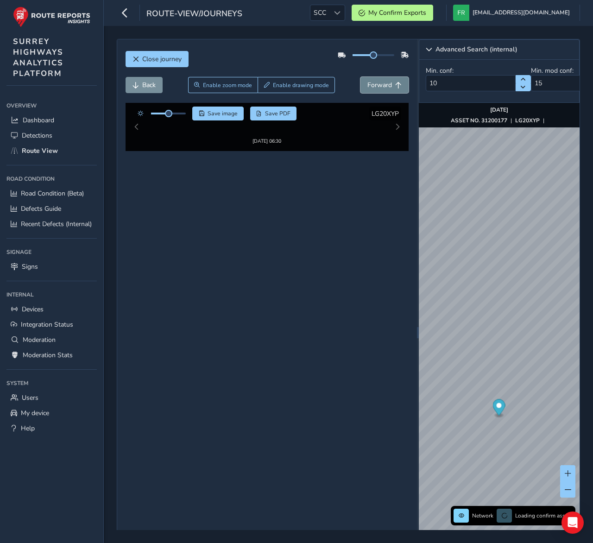
click at [376, 86] on span "Forward" at bounding box center [379, 85] width 25 height 9
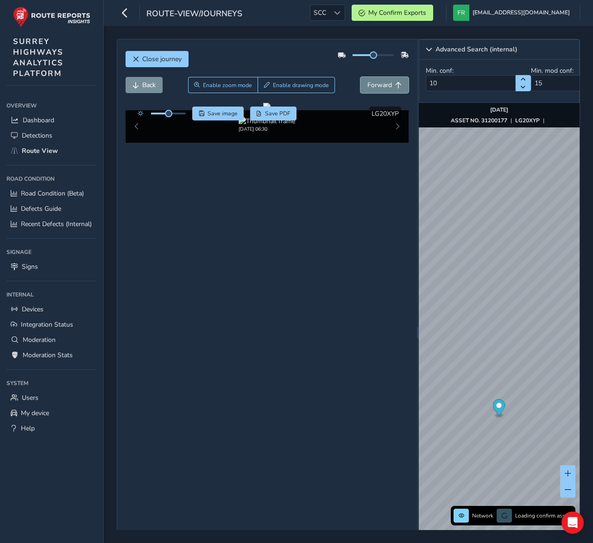
click at [376, 86] on span "Forward" at bounding box center [379, 85] width 25 height 9
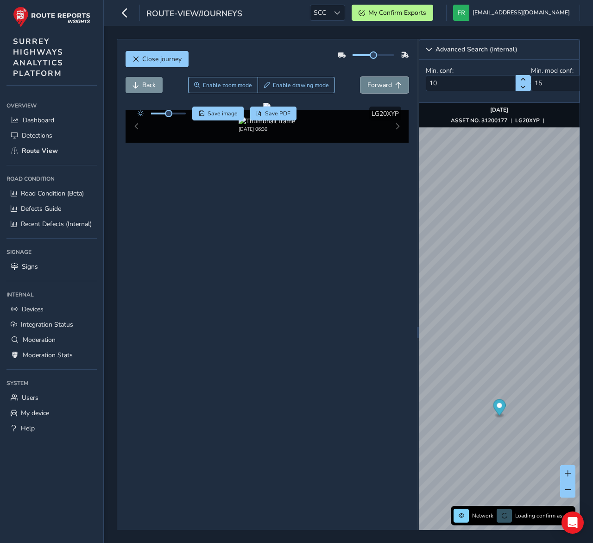
click at [376, 86] on span "Forward" at bounding box center [379, 85] width 25 height 9
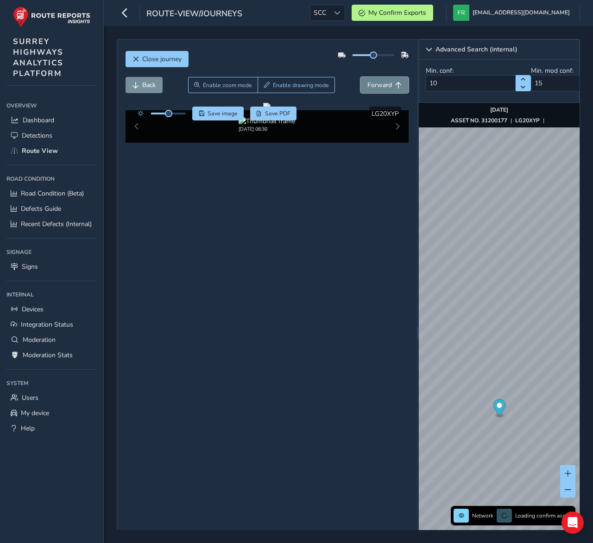
click at [376, 86] on span "Forward" at bounding box center [379, 85] width 25 height 9
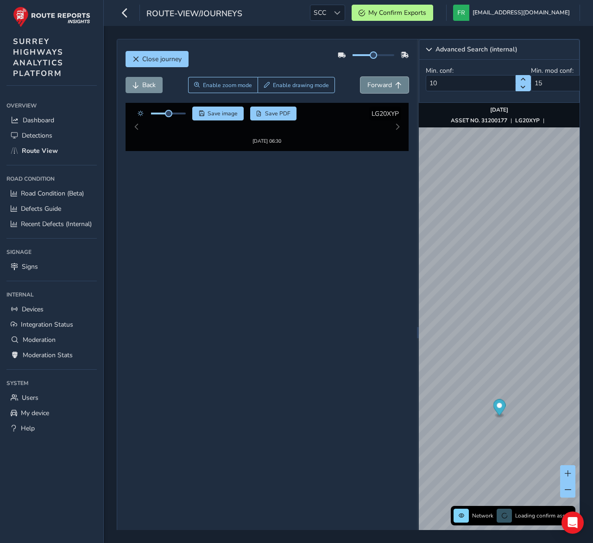
click at [376, 86] on span "Forward" at bounding box center [379, 85] width 25 height 9
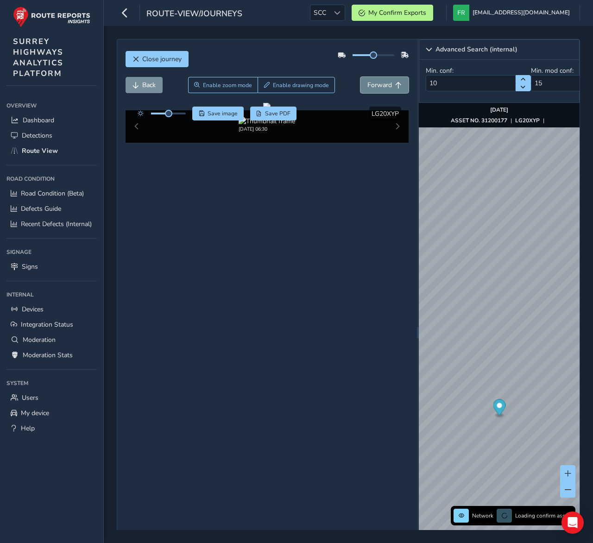
click at [376, 86] on span "Forward" at bounding box center [379, 85] width 25 height 9
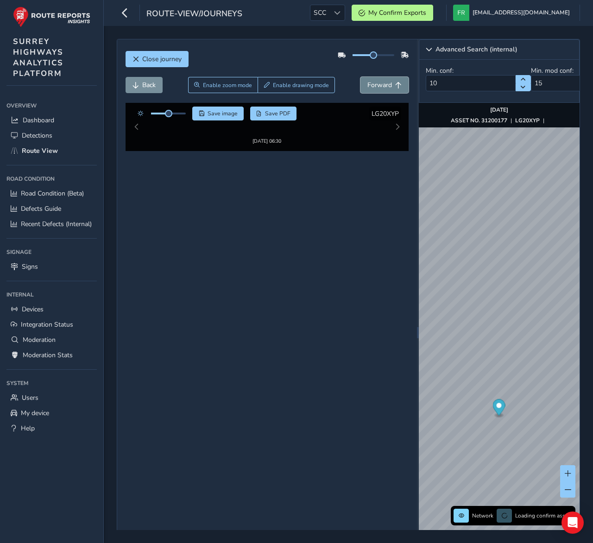
click at [376, 86] on span "Forward" at bounding box center [379, 85] width 25 height 9
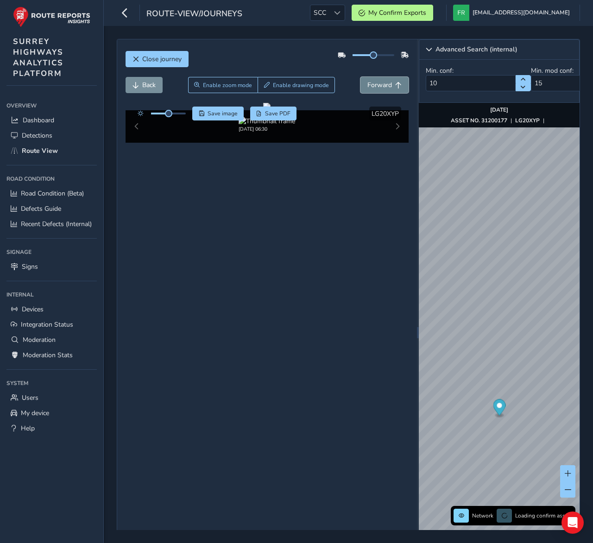
click at [376, 86] on span "Forward" at bounding box center [379, 85] width 25 height 9
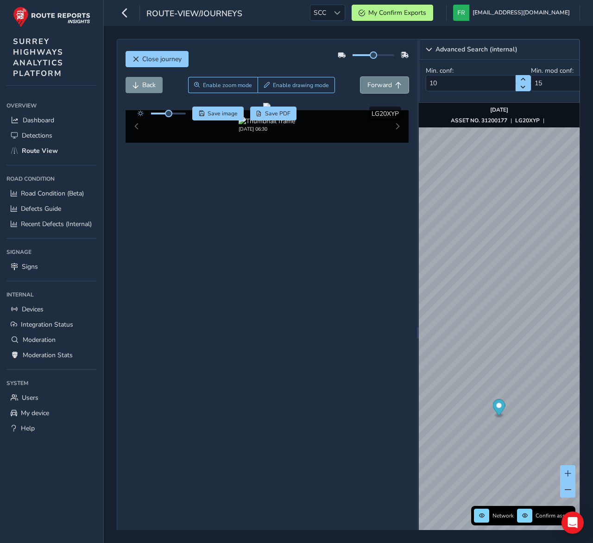
click at [376, 86] on span "Forward" at bounding box center [379, 85] width 25 height 9
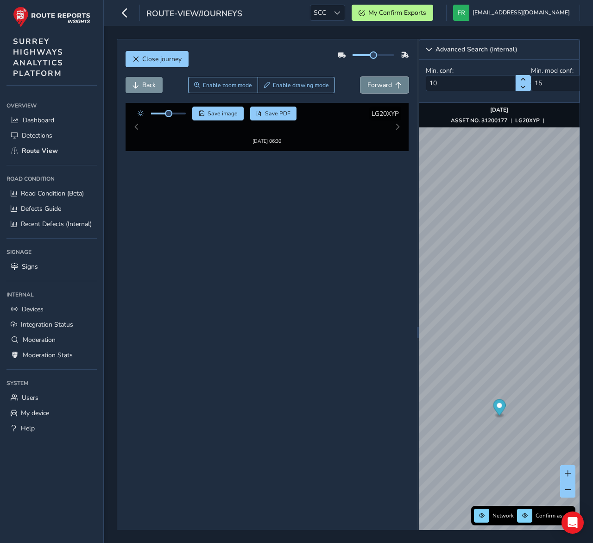
click at [376, 86] on span "Forward" at bounding box center [379, 85] width 25 height 9
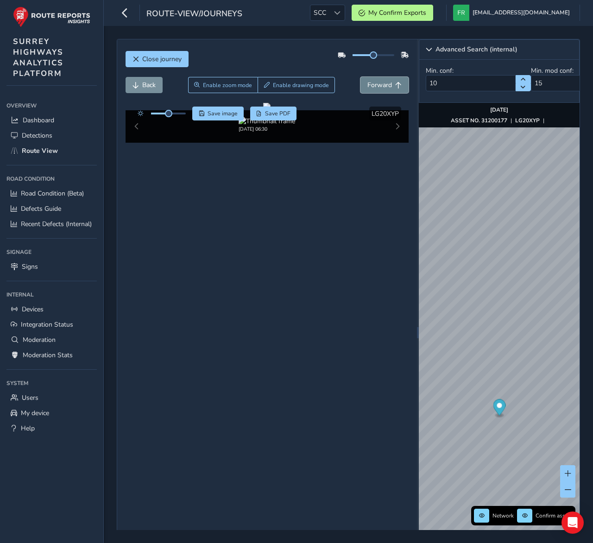
click at [376, 86] on span "Forward" at bounding box center [379, 85] width 25 height 9
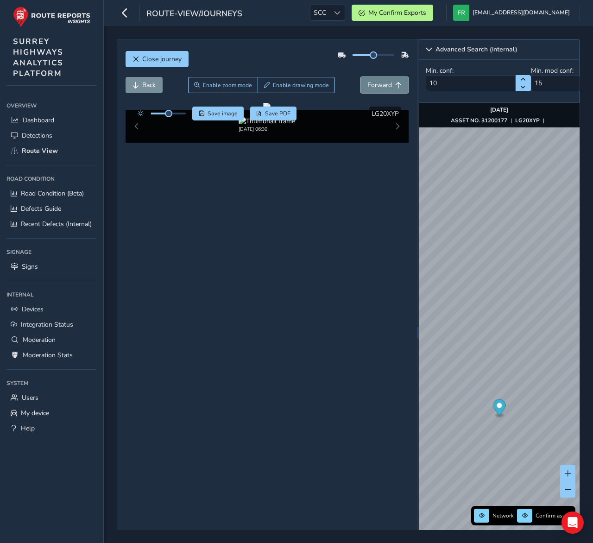
click at [376, 86] on span "Forward" at bounding box center [379, 85] width 25 height 9
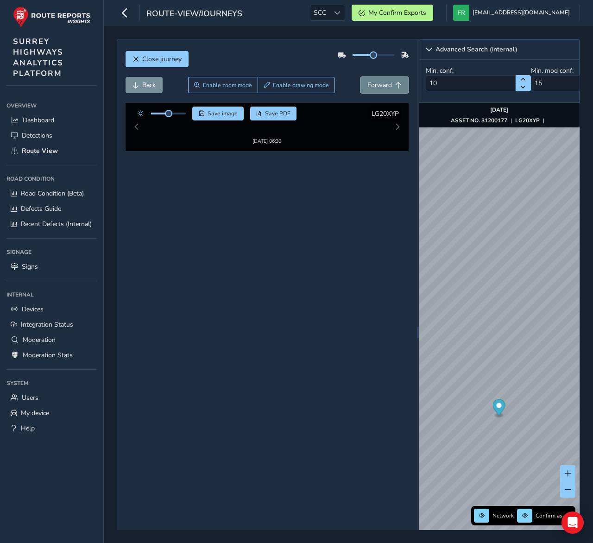
click at [376, 86] on span "Forward" at bounding box center [379, 85] width 25 height 9
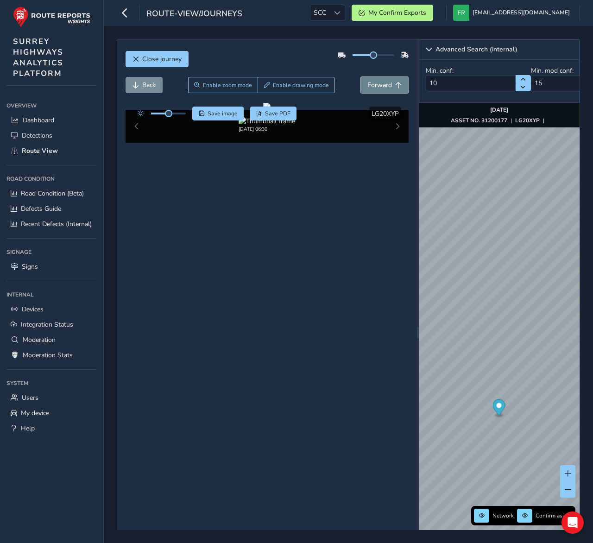
click at [376, 86] on span "Forward" at bounding box center [379, 85] width 25 height 9
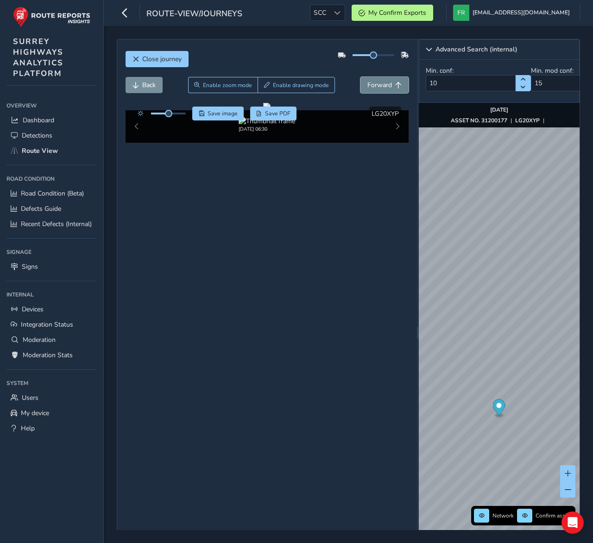
click at [376, 86] on span "Forward" at bounding box center [379, 85] width 25 height 9
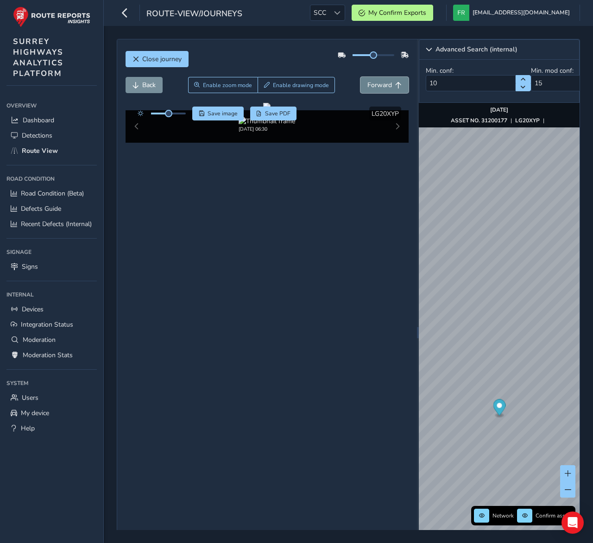
click at [376, 86] on span "Forward" at bounding box center [379, 85] width 25 height 9
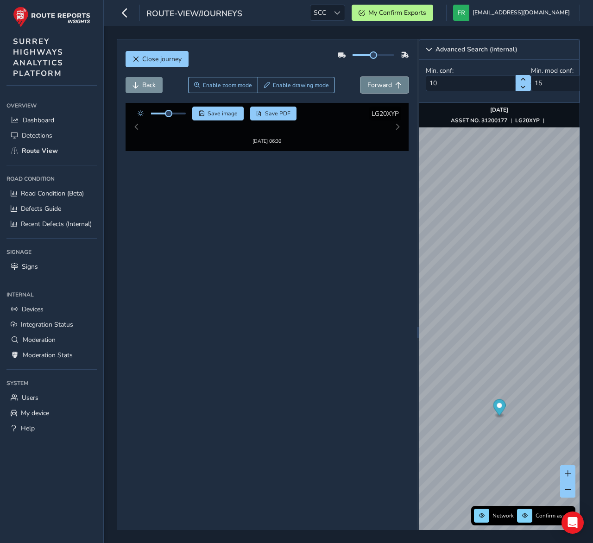
click at [376, 86] on span "Forward" at bounding box center [379, 85] width 25 height 9
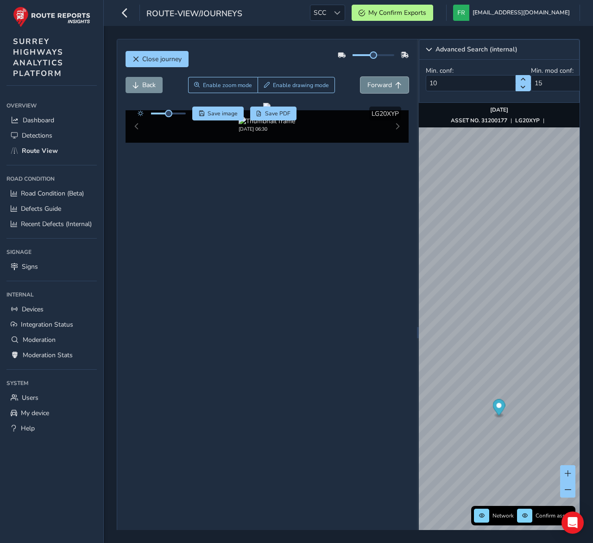
click at [376, 86] on span "Forward" at bounding box center [379, 85] width 25 height 9
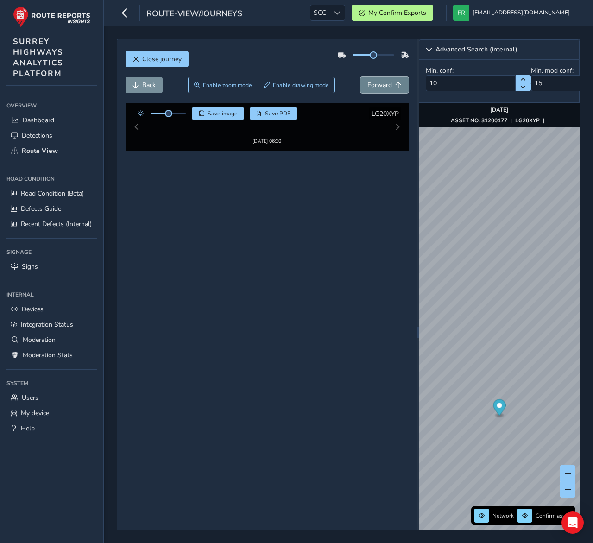
click at [376, 86] on span "Forward" at bounding box center [379, 85] width 25 height 9
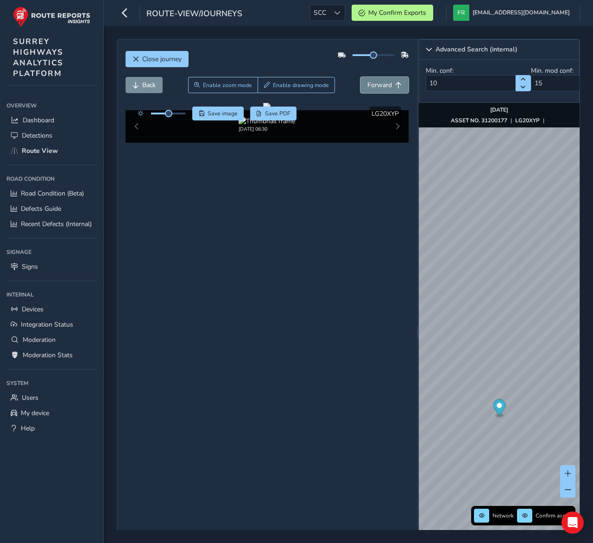
click at [376, 86] on span "Forward" at bounding box center [379, 85] width 25 height 9
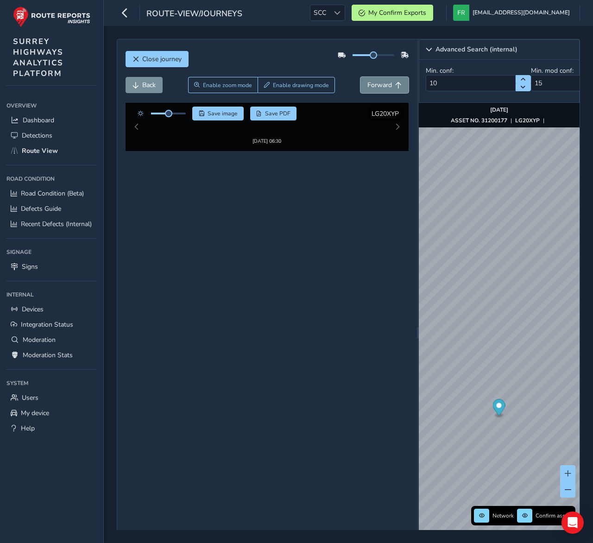
click at [376, 86] on span "Forward" at bounding box center [379, 85] width 25 height 9
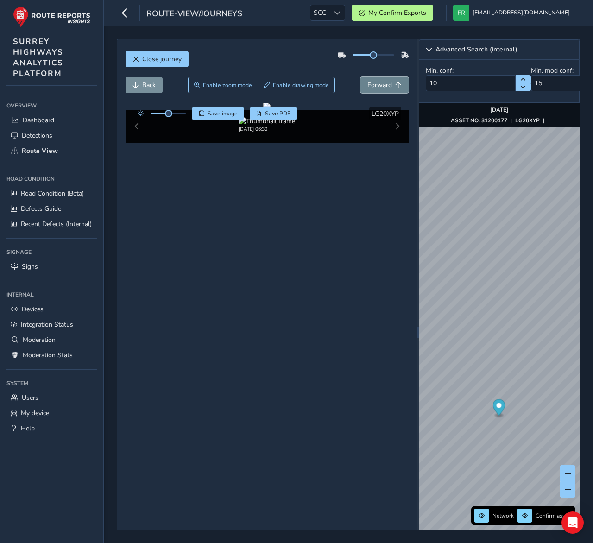
click at [376, 86] on span "Forward" at bounding box center [379, 85] width 25 height 9
click at [60, 137] on link "Detections" at bounding box center [51, 135] width 90 height 15
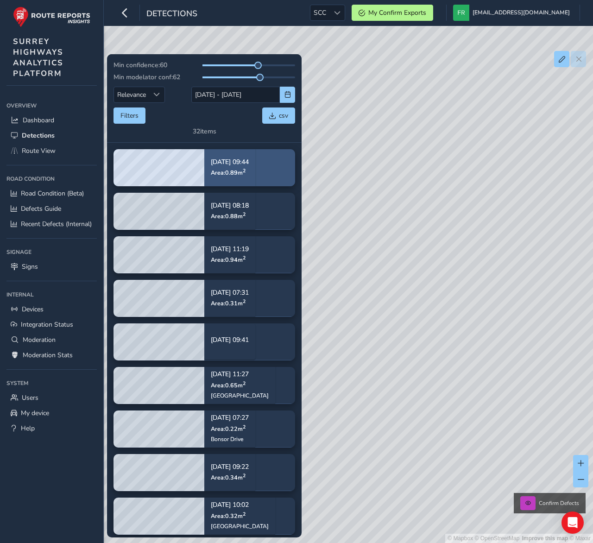
click at [254, 176] on div "Aug 11, 09:44 Area: 0.89 m 2" at bounding box center [229, 167] width 51 height 43
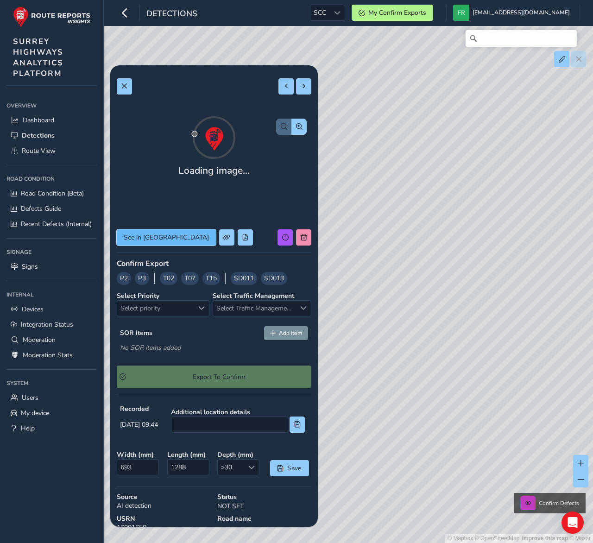
click at [128, 233] on span "See in Route View" at bounding box center [166, 237] width 85 height 9
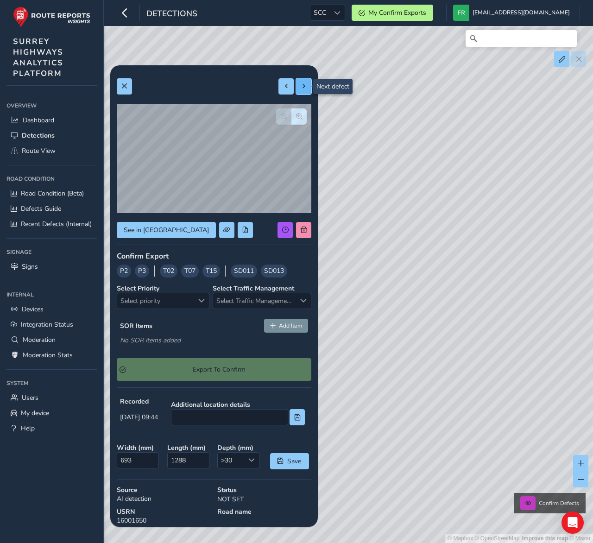
click at [305, 88] on span at bounding box center [304, 86] width 6 height 6
type input "184"
type input "445"
click at [305, 82] on button at bounding box center [303, 86] width 15 height 16
type input "295"
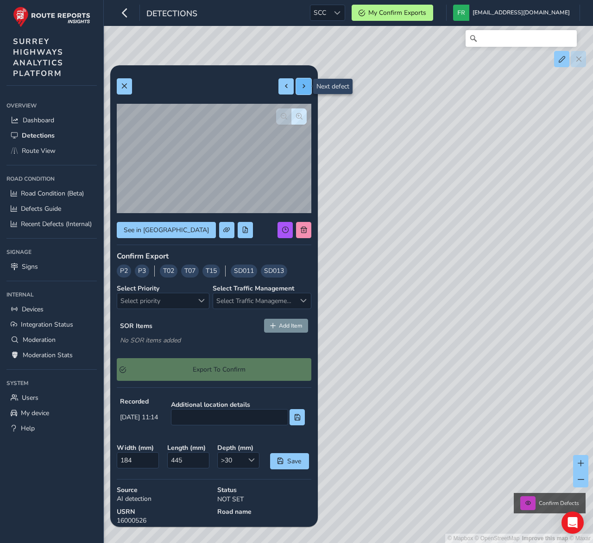
type input "397"
click at [170, 231] on span "See in Route View" at bounding box center [166, 230] width 85 height 9
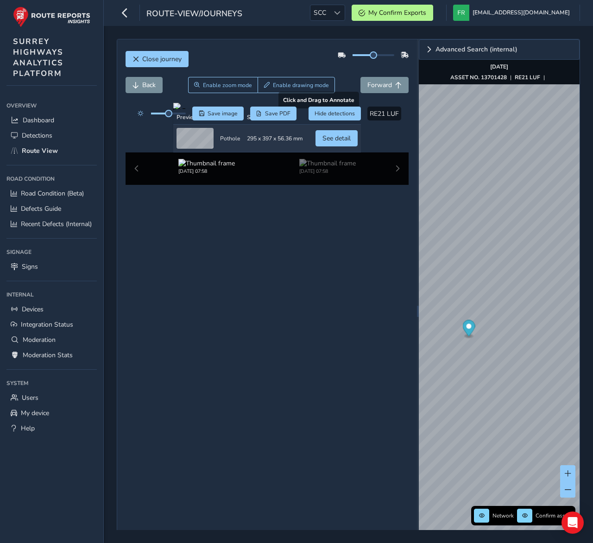
click at [173, 110] on div at bounding box center [267, 106] width 188 height 7
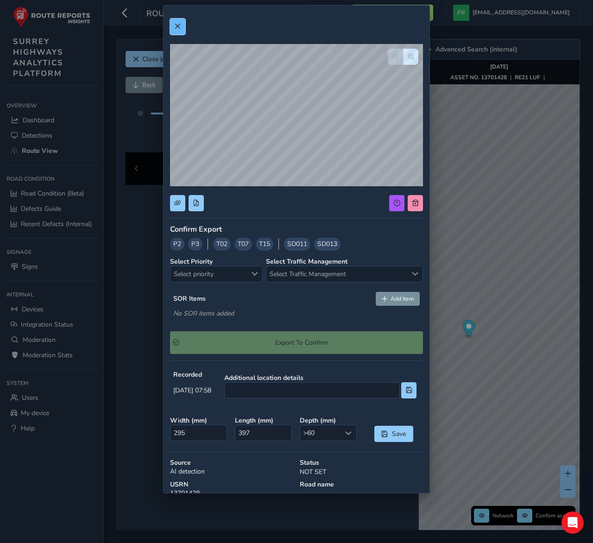
click at [174, 27] on span at bounding box center [177, 26] width 6 height 6
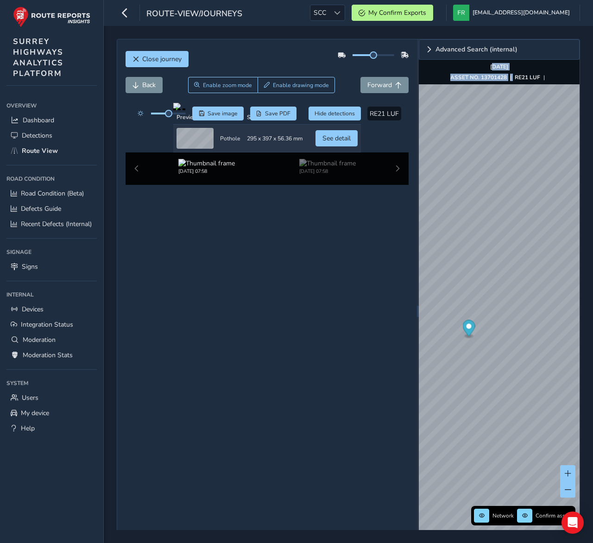
drag, startPoint x: 485, startPoint y: 69, endPoint x: 535, endPoint y: 67, distance: 51.0
click at [535, 67] on div "Aug 12 2025 ASSET NO. 13701428 | RE21 LUF |" at bounding box center [499, 72] width 98 height 18
click at [358, 146] on button "See detail" at bounding box center [336, 138] width 42 height 16
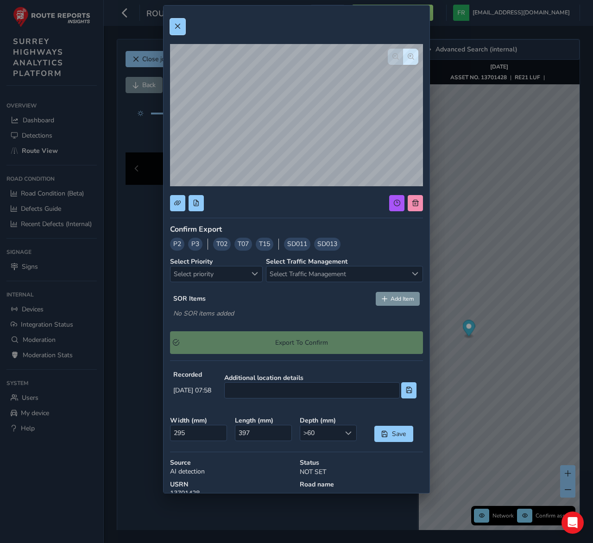
click at [183, 26] on button at bounding box center [177, 27] width 15 height 16
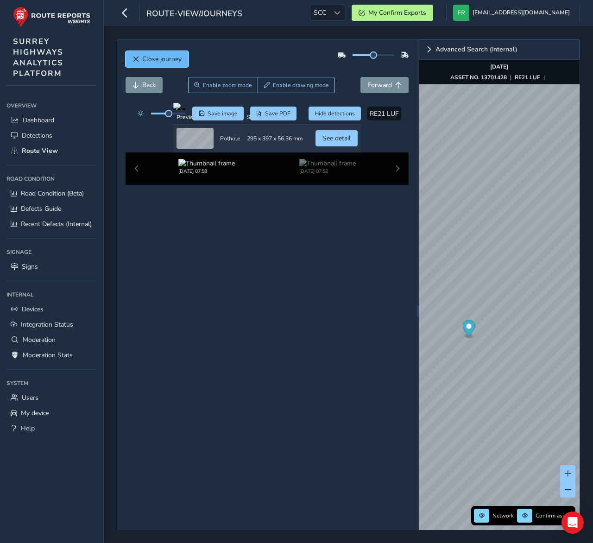
click at [172, 58] on span "Close journey" at bounding box center [161, 59] width 39 height 9
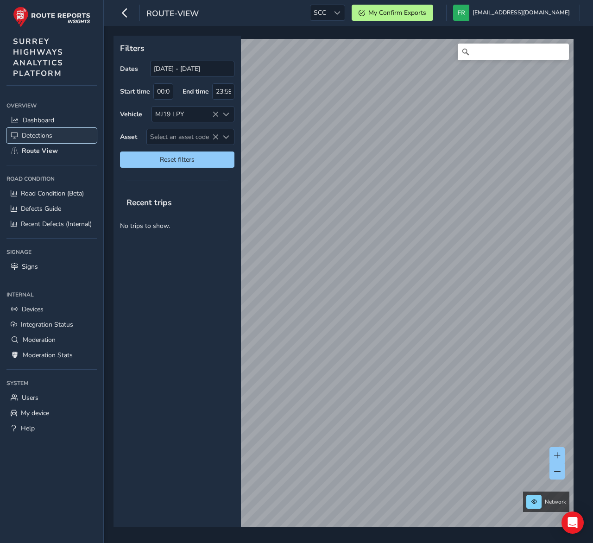
click at [36, 133] on span "Detections" at bounding box center [37, 135] width 31 height 9
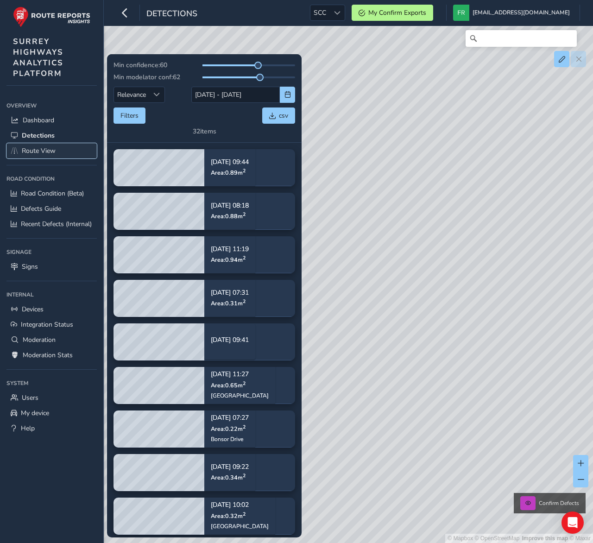
click at [46, 150] on span "Route View" at bounding box center [39, 150] width 34 height 9
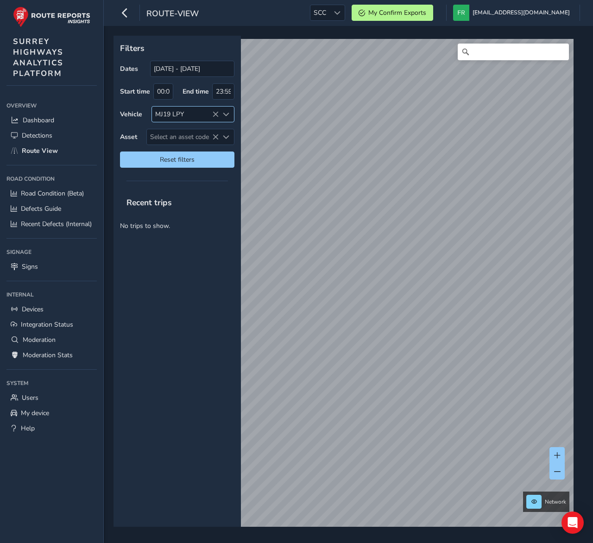
click at [217, 115] on icon at bounding box center [215, 114] width 6 height 6
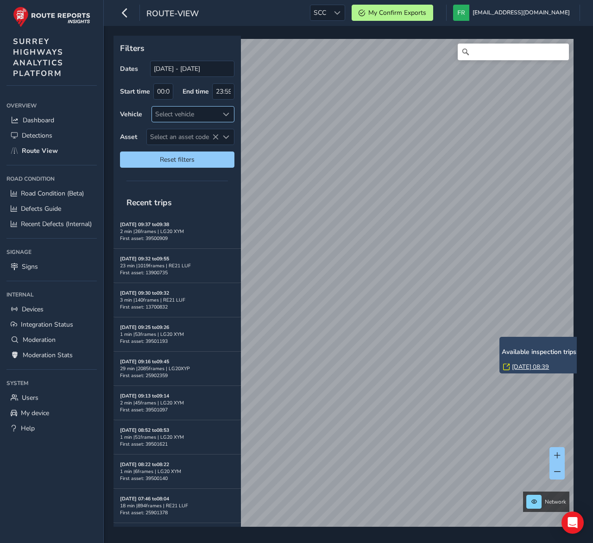
click at [518, 368] on link "Thu, 24 Jul, 08:39" at bounding box center [530, 367] width 37 height 8
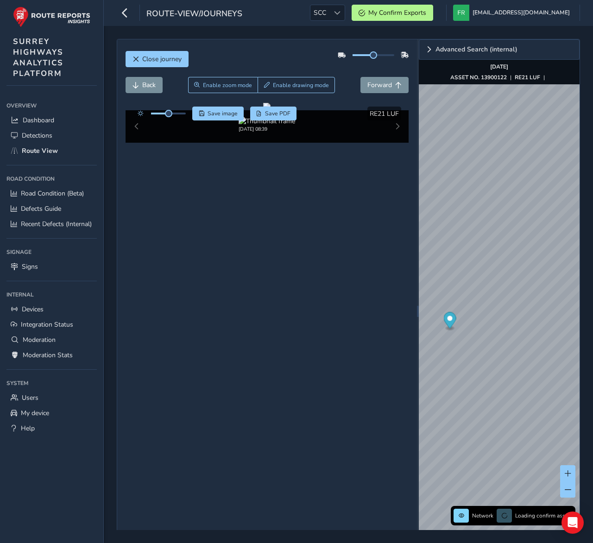
click at [301, 373] on div "Close journey Back Enable zoom mode Enable drawing mode Forward Click and Drag …" at bounding box center [267, 310] width 300 height 543
click at [26, 135] on span "Detections" at bounding box center [37, 135] width 31 height 9
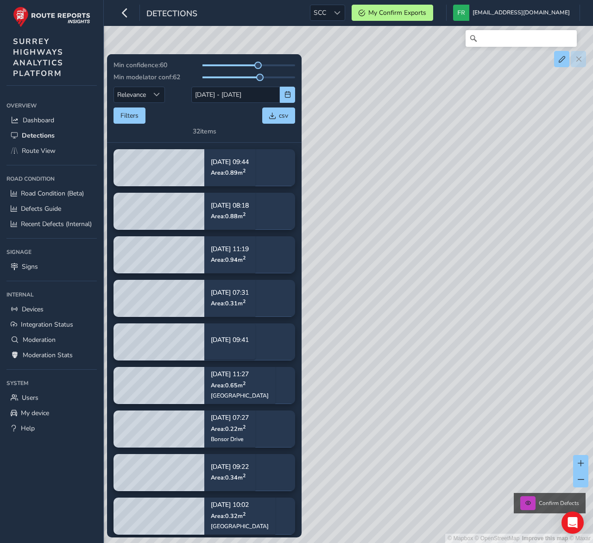
click at [58, 454] on div "Overview Overview Dashboard Detections Route View Road Condition Road Condition…" at bounding box center [51, 317] width 103 height 451
click at [244, 12] on div "Detections SCC SCC My Confirm Exports francisco@routereports.com Colour Scheme:…" at bounding box center [348, 13] width 489 height 26
click at [340, 14] on span at bounding box center [337, 13] width 6 height 6
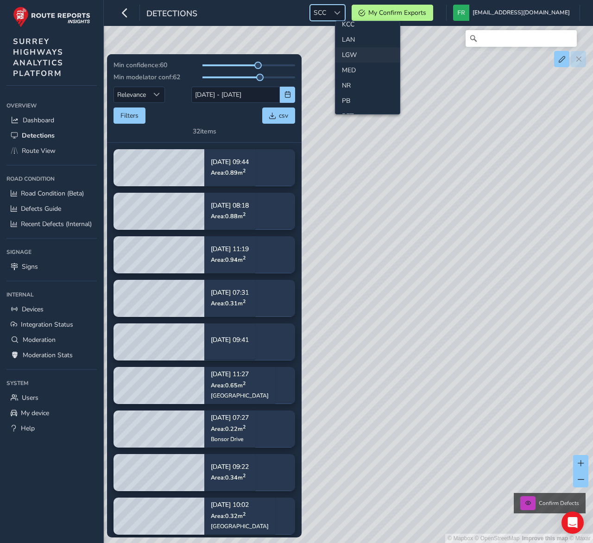
scroll to position [251, 0]
click at [314, 12] on div "Detections SCC SCC My Confirm Exports francisco@routereports.com Colour Scheme:…" at bounding box center [348, 13] width 489 height 26
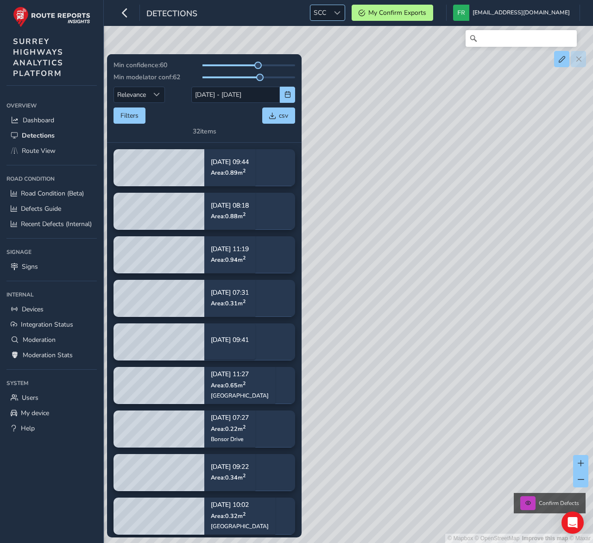
click at [329, 10] on span "SCC" at bounding box center [319, 12] width 19 height 15
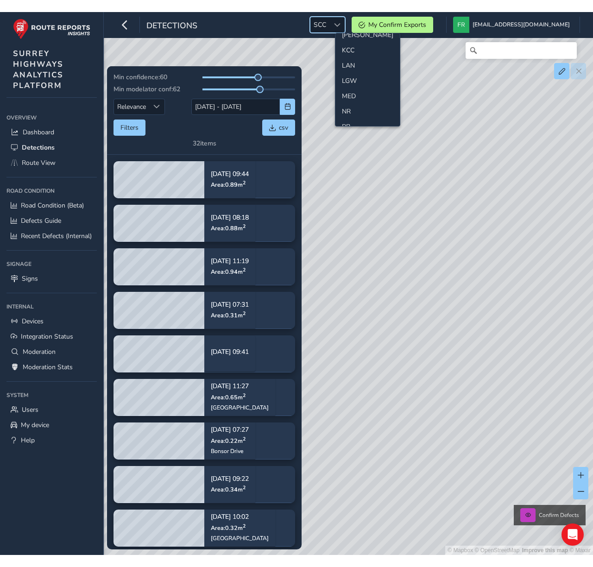
scroll to position [231, 0]
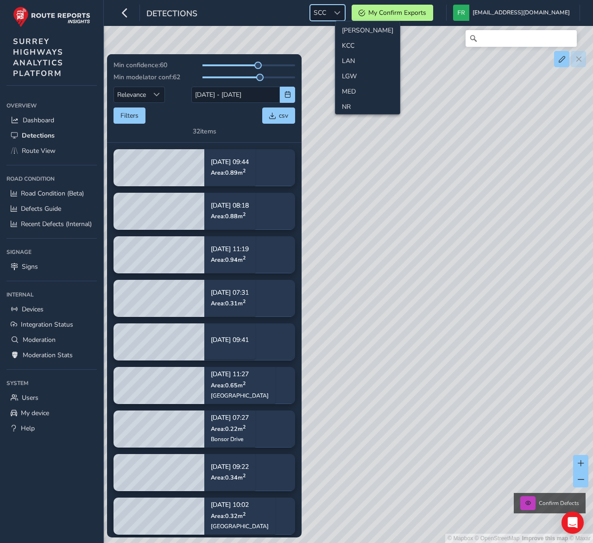
click at [281, 17] on div "Detections SCC SCC My Confirm Exports francisco@routereports.com Colour Scheme:…" at bounding box center [348, 13] width 489 height 26
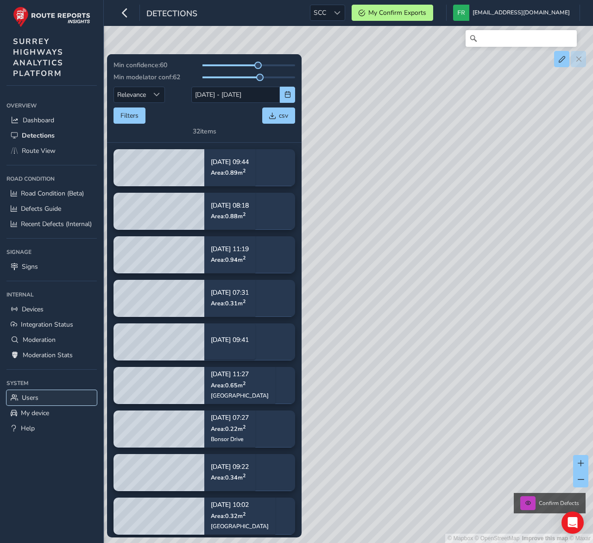
click at [31, 396] on span "Users" at bounding box center [30, 397] width 17 height 9
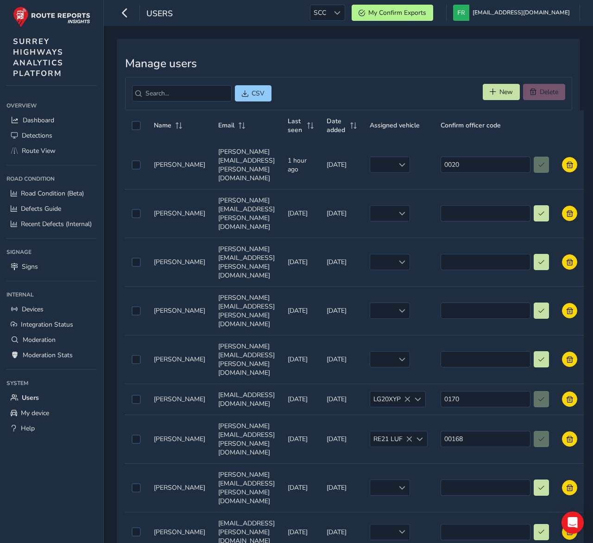
click at [446, 50] on div "Manage users CSV New Delete Name Email Last seen Date added Assigned vehicle Co…" at bounding box center [348, 335] width 463 height 593
click at [491, 91] on span "New" at bounding box center [493, 91] width 6 height 6
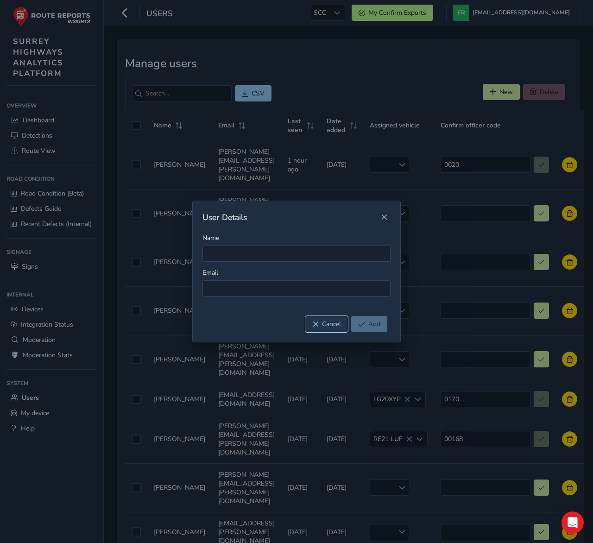
click at [331, 328] on span "Cancel" at bounding box center [331, 324] width 19 height 9
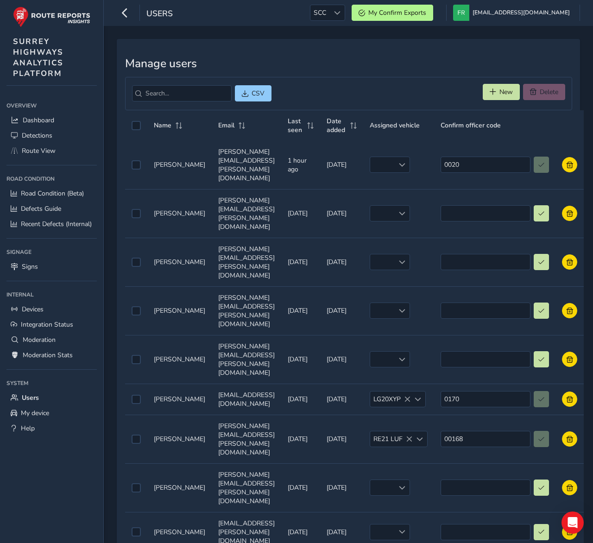
click at [360, 74] on div "Manage users CSV New Delete Name Email Last seen Date added Assigned vehicle Co…" at bounding box center [348, 335] width 463 height 593
drag, startPoint x: 476, startPoint y: 126, endPoint x: 535, endPoint y: 126, distance: 59.8
click at [535, 126] on div "Confirm officer code" at bounding box center [495, 125] width 108 height 9
click at [297, 37] on div "Manage users CSV New Delete Name Email Last seen Date added Assigned vehicle Co…" at bounding box center [348, 336] width 470 height 600
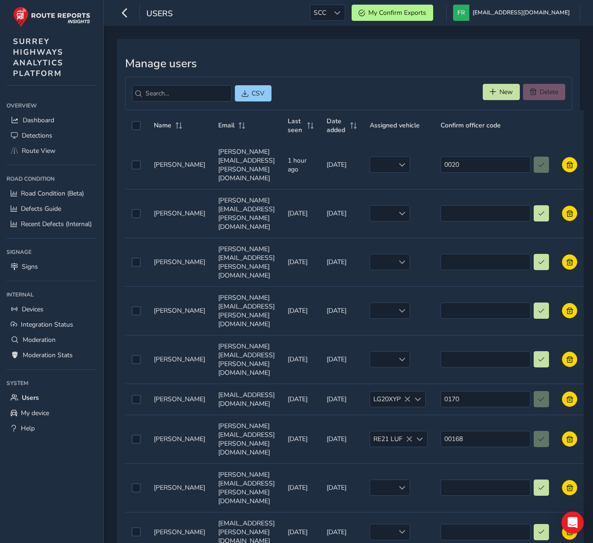
click at [297, 37] on div "Manage users CSV New Delete Name Email Last seen Date added Assigned vehicle Co…" at bounding box center [348, 336] width 470 height 600
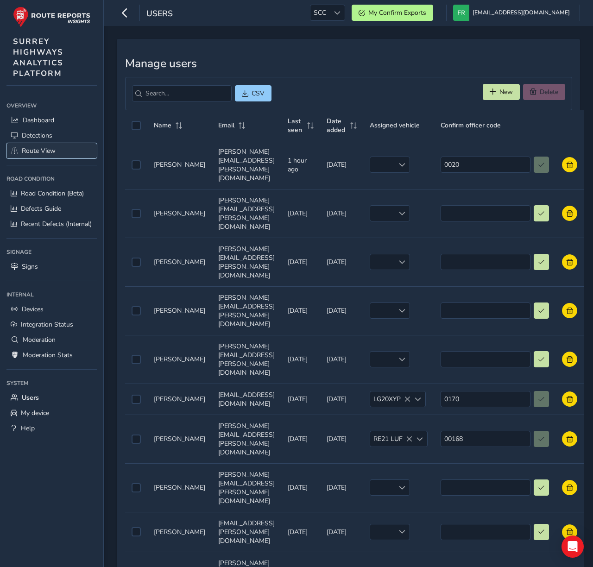
click at [43, 151] on span "Route View" at bounding box center [39, 150] width 34 height 9
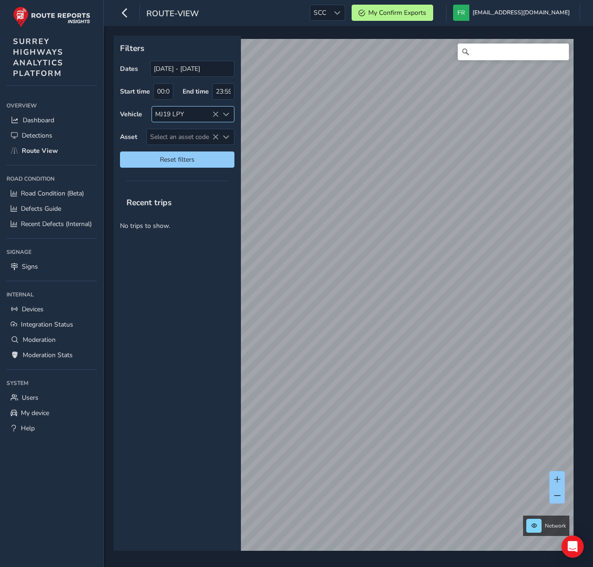
click at [219, 114] on div at bounding box center [226, 114] width 15 height 15
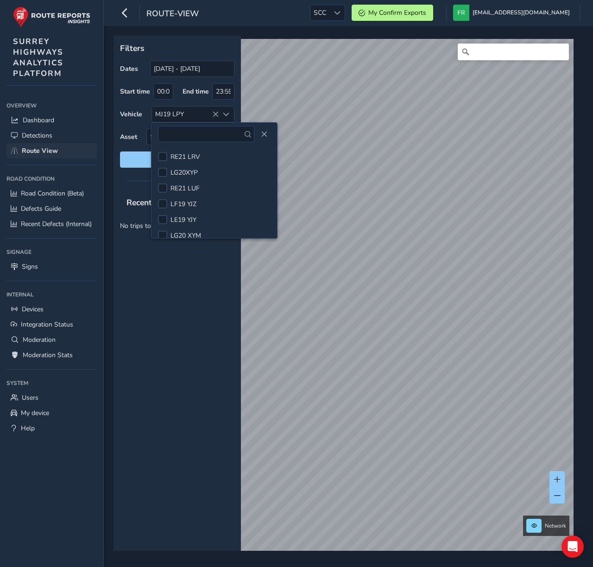
scroll to position [37, 0]
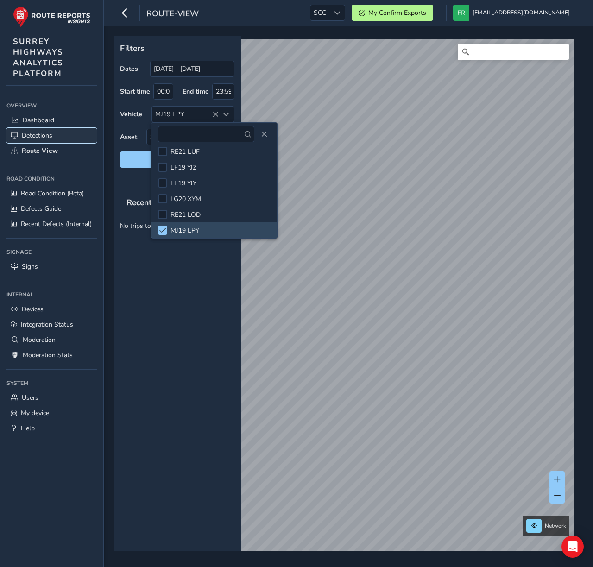
click at [47, 135] on span "Detections" at bounding box center [37, 135] width 31 height 9
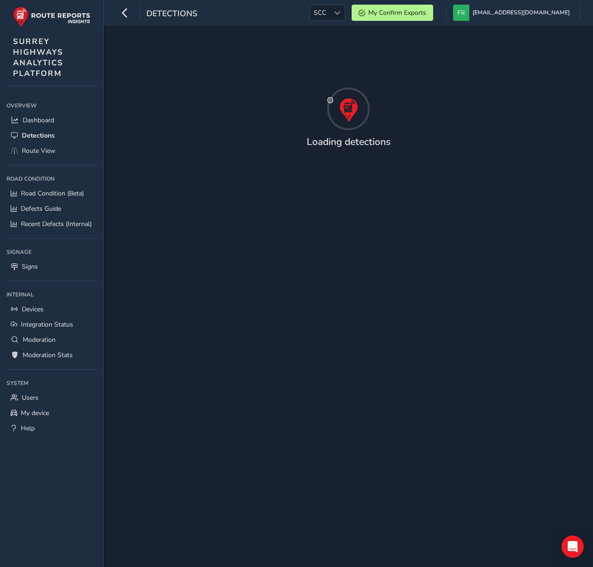
click at [77, 93] on div "Overview Overview Dashboard Detections Route View Road Condition Road Condition…" at bounding box center [51, 329] width 103 height 475
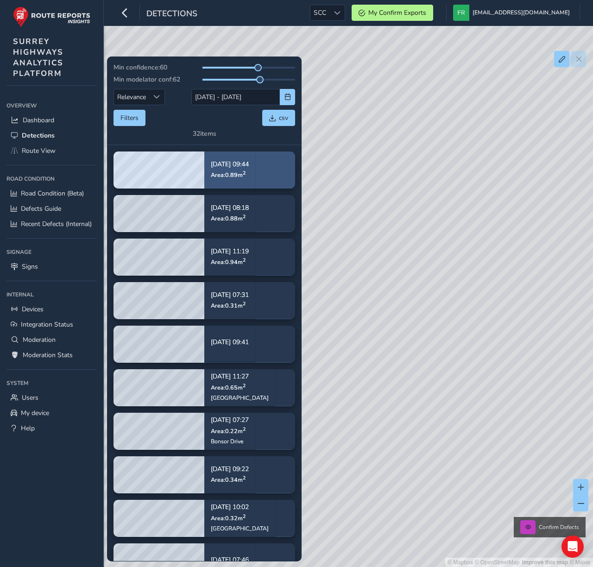
click at [255, 180] on div "Aug 11, 09:44 Area: 0.89 m 2" at bounding box center [229, 169] width 51 height 43
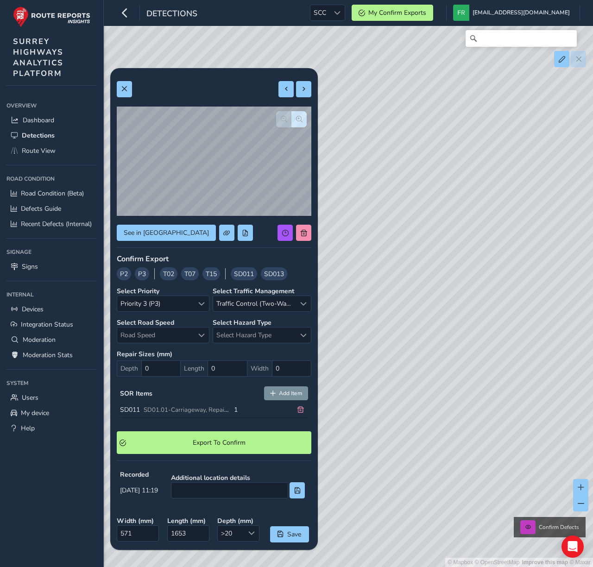
click at [188, 403] on div "SOR Items Add Item SD011 SD01.01-Carriageway, Repair Pothole, Defect size not e…" at bounding box center [214, 404] width 195 height 42
click at [262, 440] on span "Export To Confirm" at bounding box center [218, 442] width 179 height 9
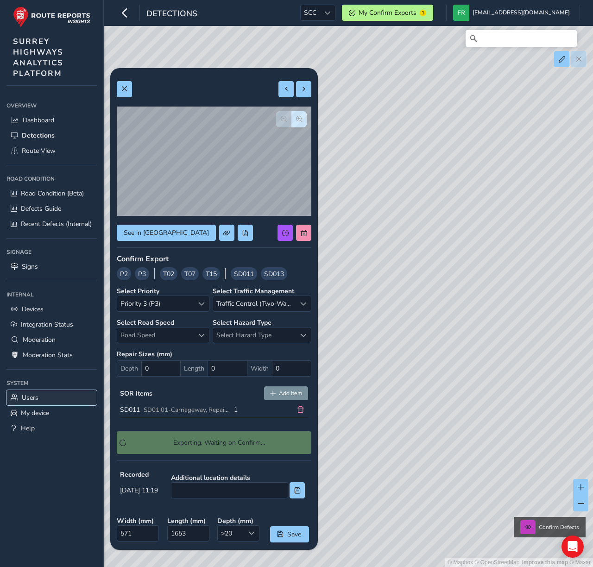
click at [19, 397] on link "Users" at bounding box center [51, 397] width 90 height 15
